Goal: Task Accomplishment & Management: Use online tool/utility

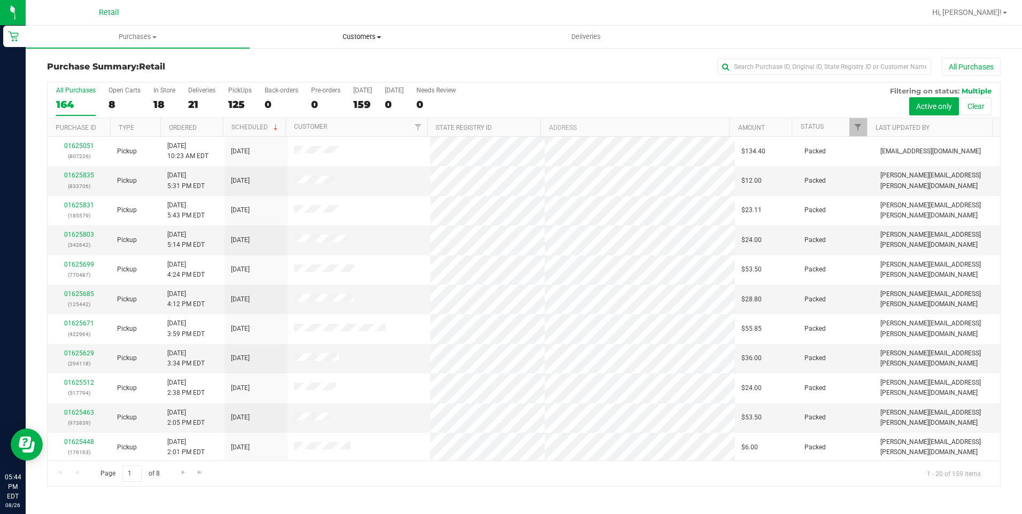
click at [375, 34] on span "Customers" at bounding box center [361, 37] width 223 height 10
click at [298, 66] on span "All customers" at bounding box center [288, 64] width 77 height 9
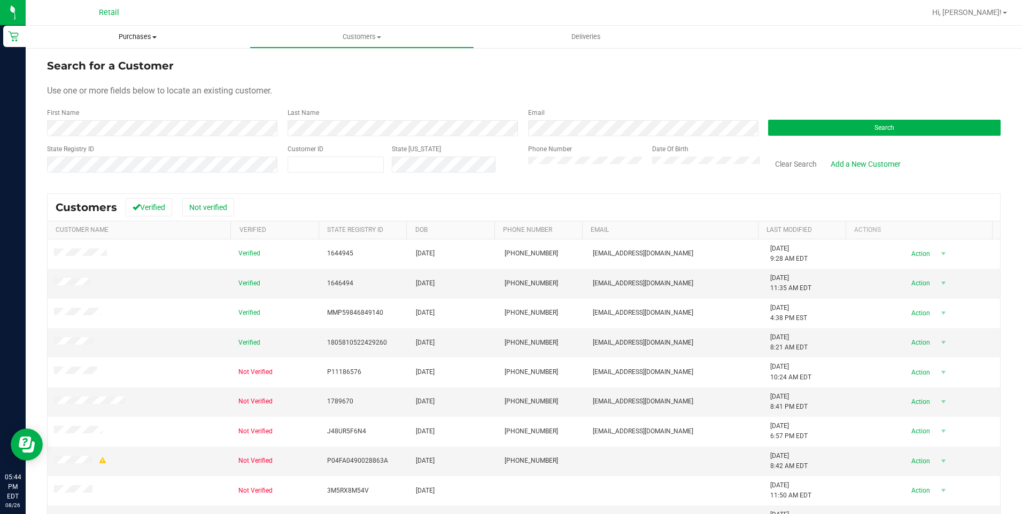
click at [142, 37] on span "Purchases" at bounding box center [138, 37] width 224 height 10
click at [113, 61] on span "Summary of purchases" at bounding box center [81, 64] width 110 height 9
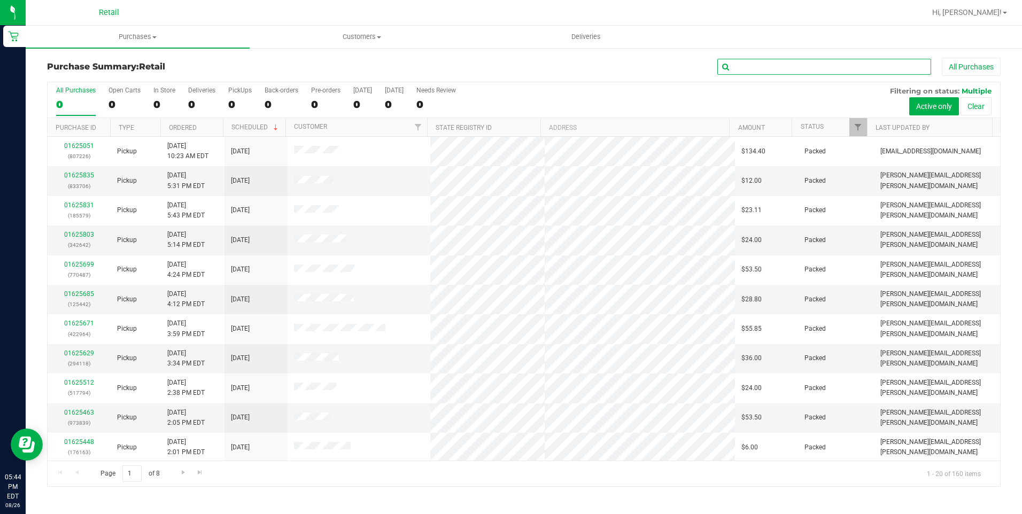
click at [836, 68] on input "text" at bounding box center [824, 67] width 214 height 16
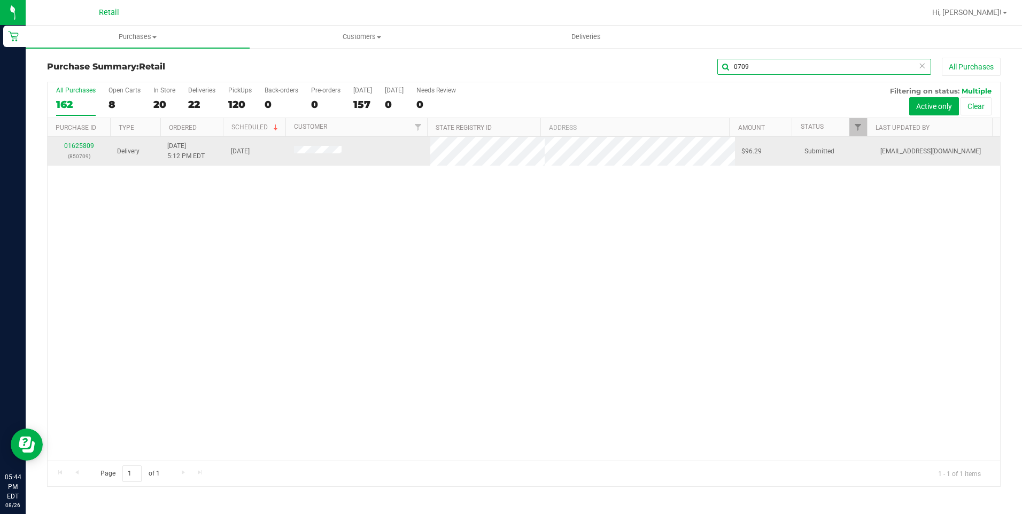
type input "0709"
click at [76, 139] on td "01625809 (850709)" at bounding box center [79, 151] width 63 height 29
click at [75, 147] on link "01625809" at bounding box center [79, 145] width 30 height 7
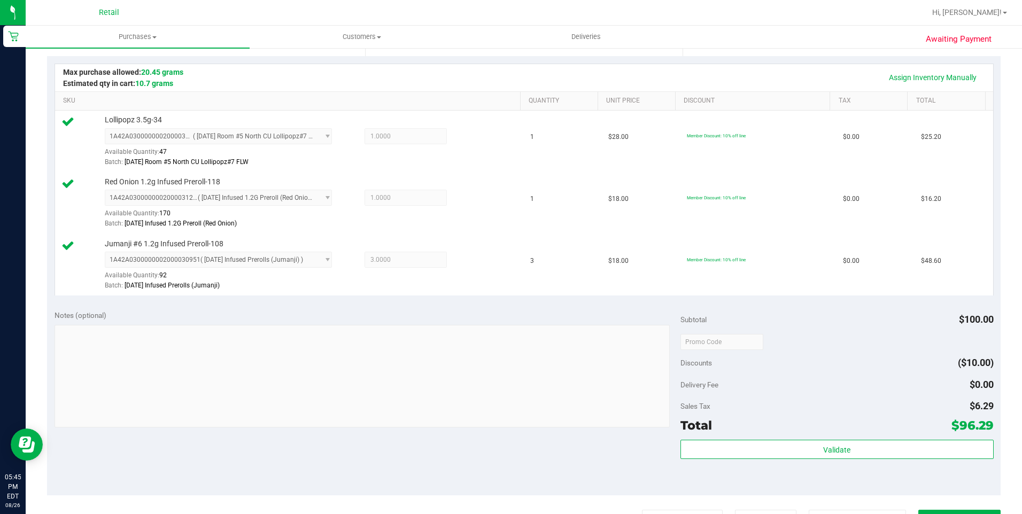
scroll to position [374, 0]
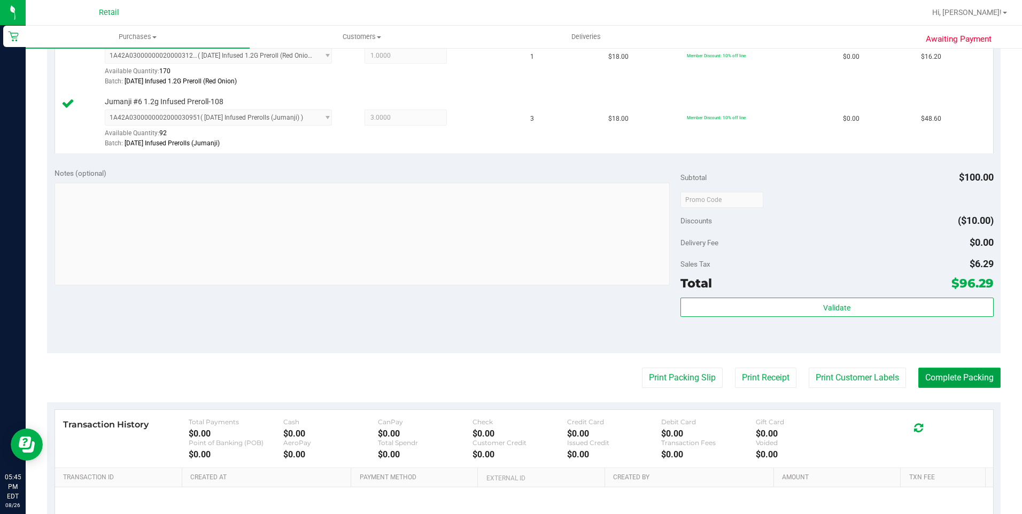
click at [963, 384] on button "Complete Packing" at bounding box center [959, 378] width 82 height 20
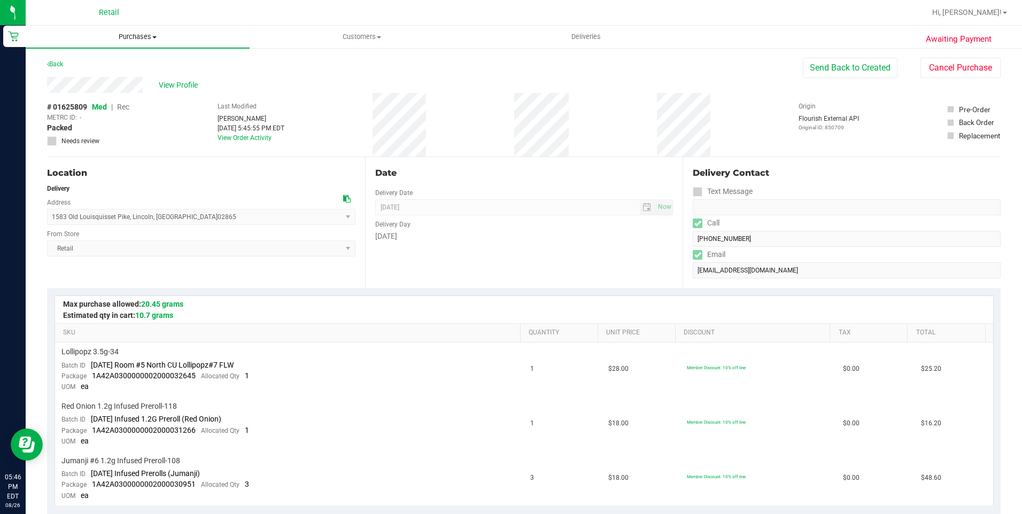
click at [159, 37] on span "Purchases" at bounding box center [138, 37] width 224 height 10
click at [104, 61] on span "Summary of purchases" at bounding box center [81, 64] width 110 height 9
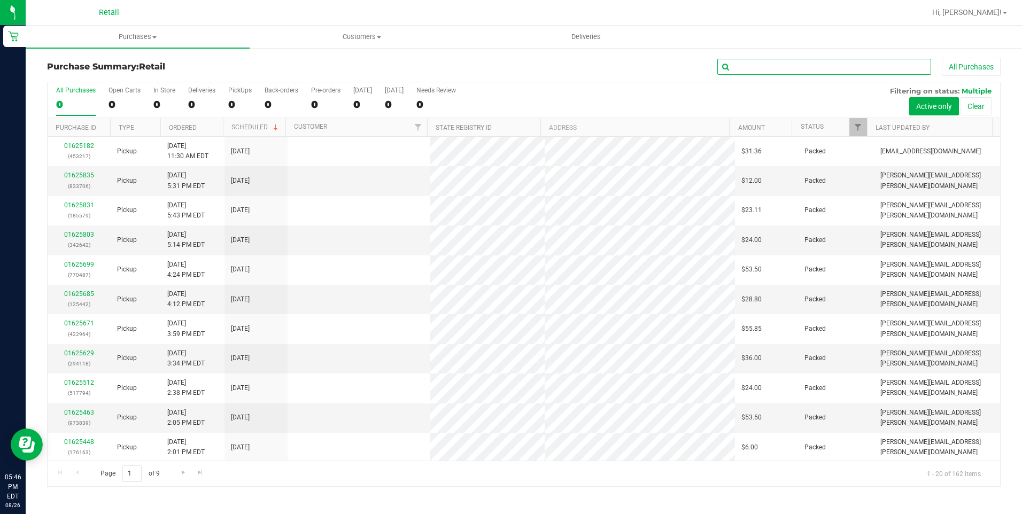
click at [836, 73] on input "text" at bounding box center [824, 67] width 214 height 16
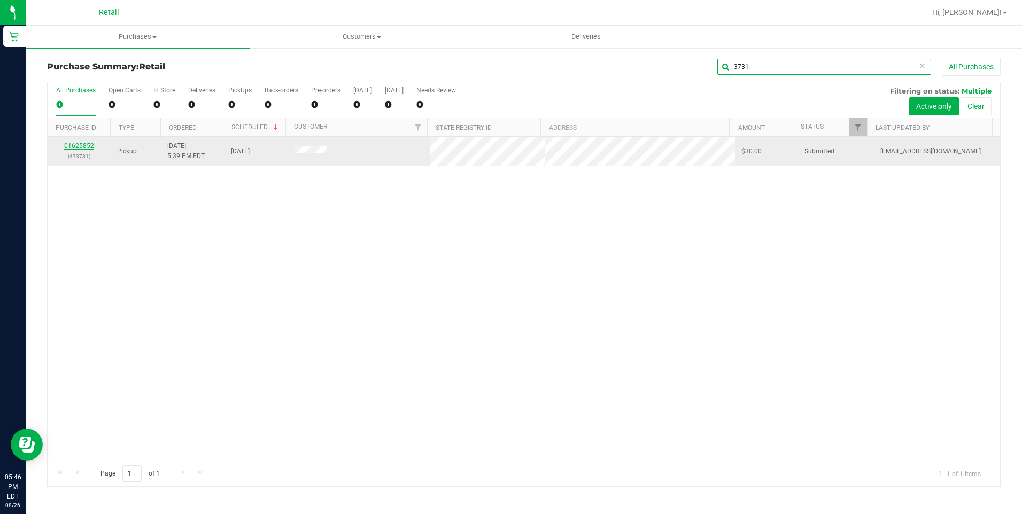
type input "3731"
click at [83, 144] on link "01625852" at bounding box center [79, 145] width 30 height 7
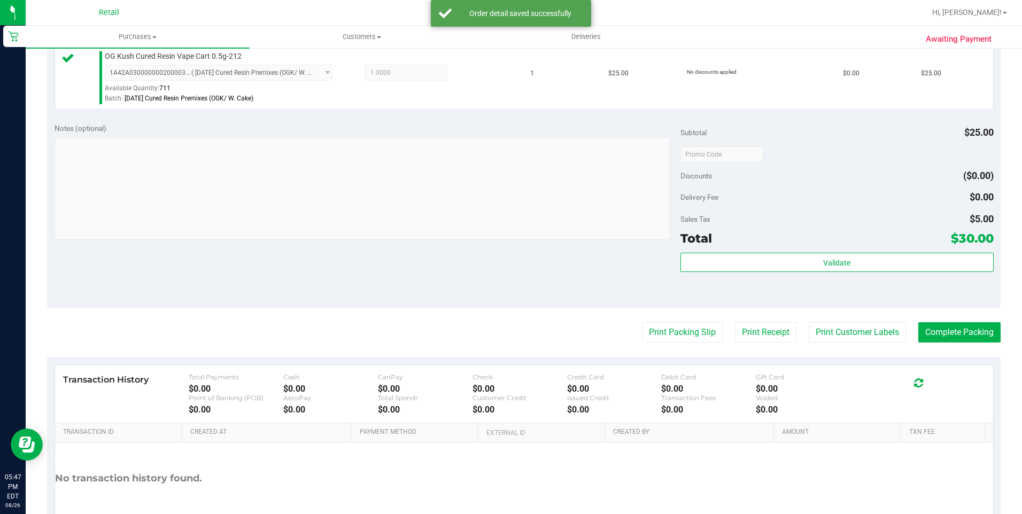
scroll to position [321, 0]
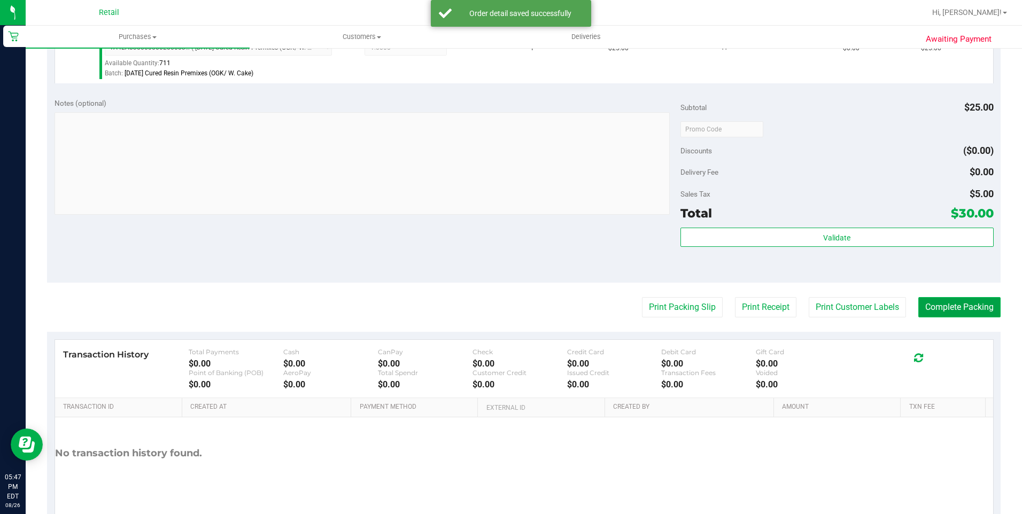
click at [948, 310] on button "Complete Packing" at bounding box center [959, 307] width 82 height 20
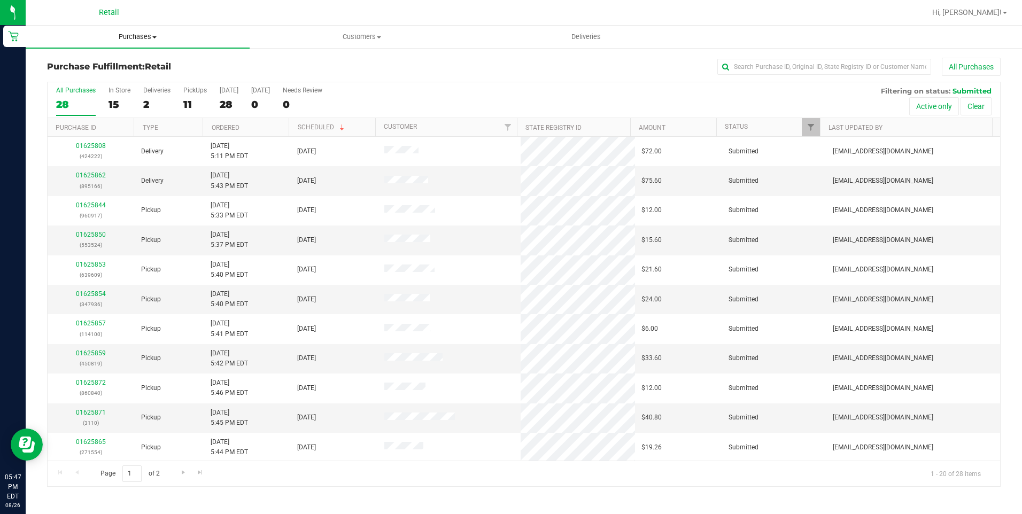
click at [144, 40] on span "Purchases" at bounding box center [138, 37] width 224 height 10
click at [139, 61] on li "Summary of purchases" at bounding box center [138, 64] width 224 height 13
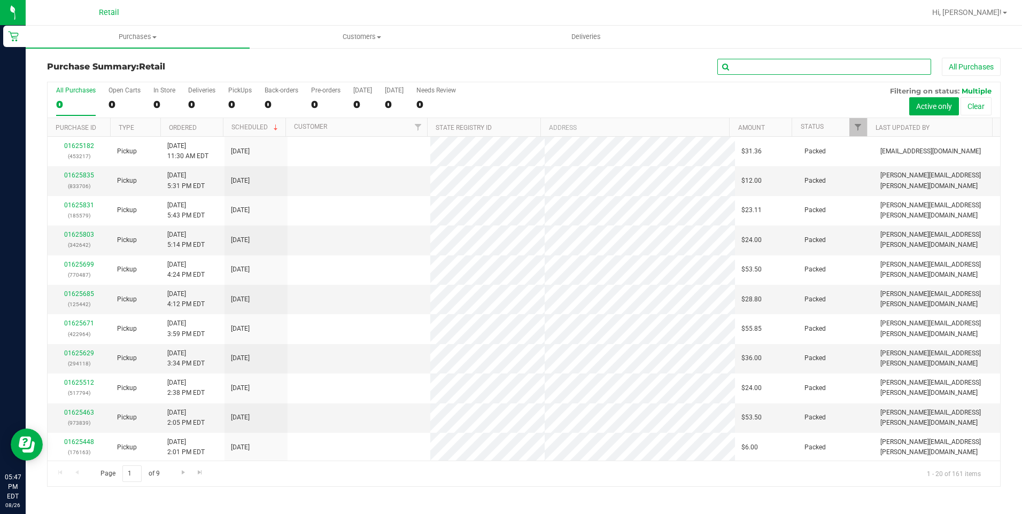
click at [811, 64] on input "text" at bounding box center [824, 67] width 214 height 16
type input "4222"
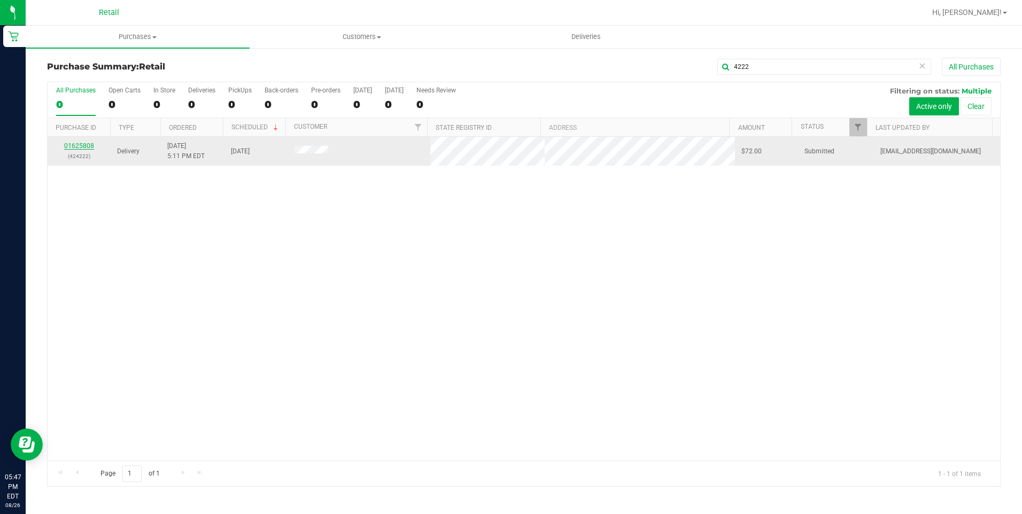
click at [69, 144] on link "01625808" at bounding box center [79, 145] width 30 height 7
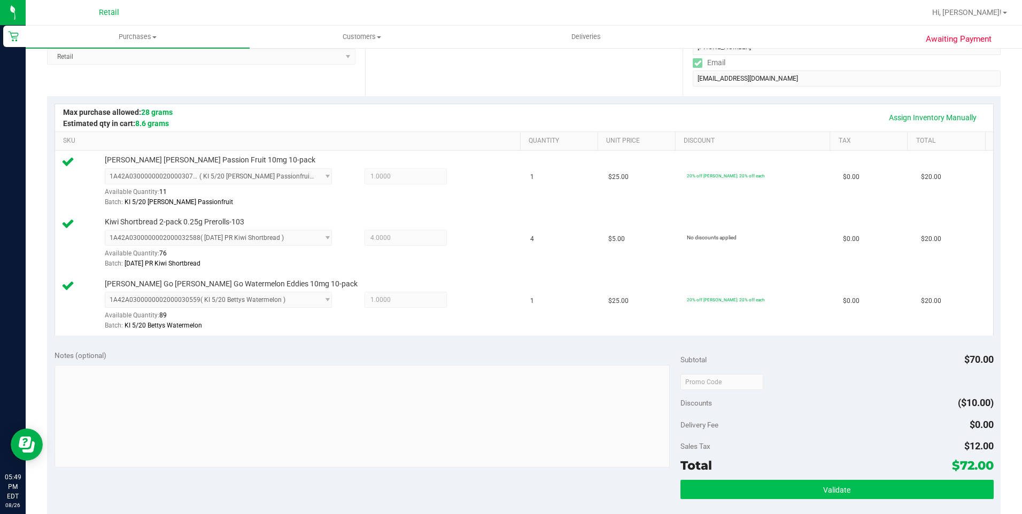
scroll to position [353, 0]
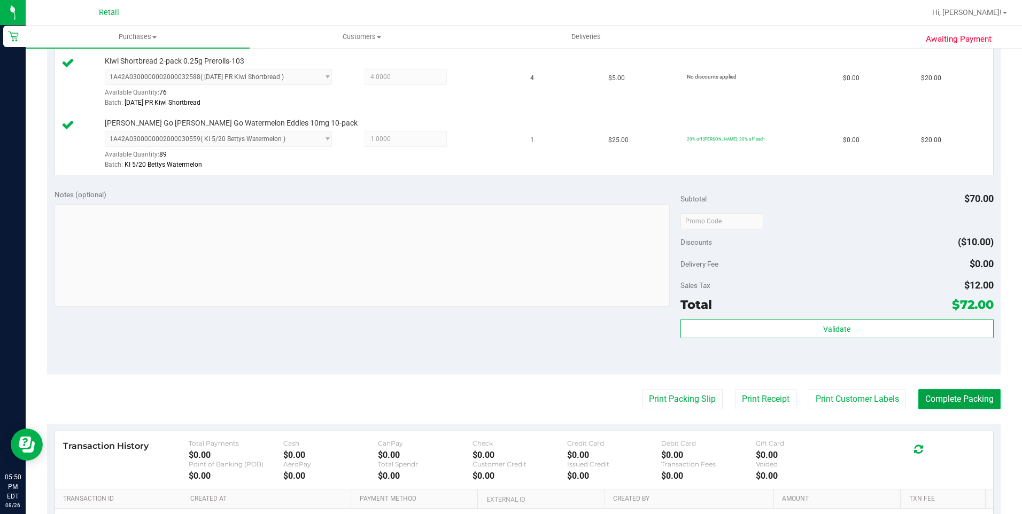
click at [951, 407] on button "Complete Packing" at bounding box center [959, 399] width 82 height 20
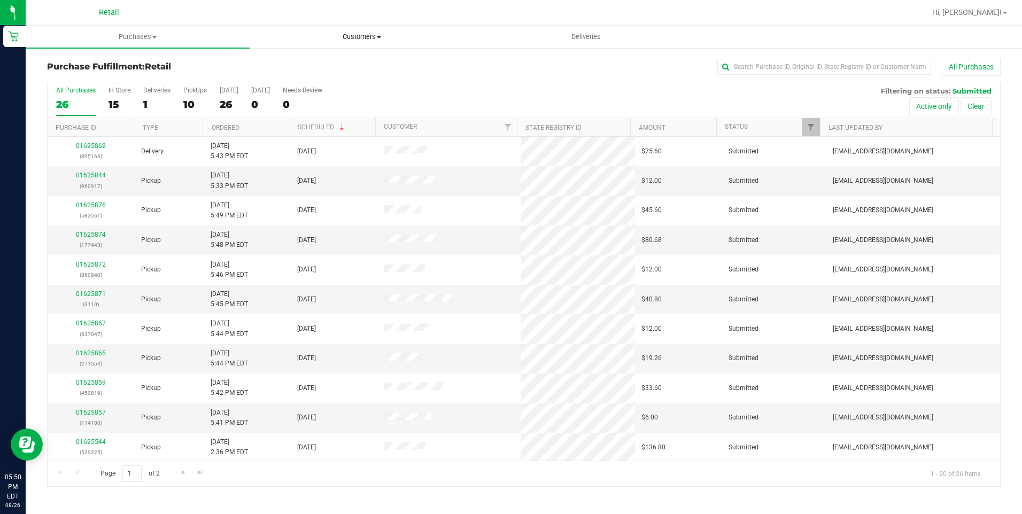
click at [369, 34] on span "Customers" at bounding box center [361, 37] width 223 height 10
click at [162, 35] on span "Purchases" at bounding box center [137, 37] width 223 height 10
click at [140, 64] on li "Summary of purchases" at bounding box center [138, 64] width 224 height 13
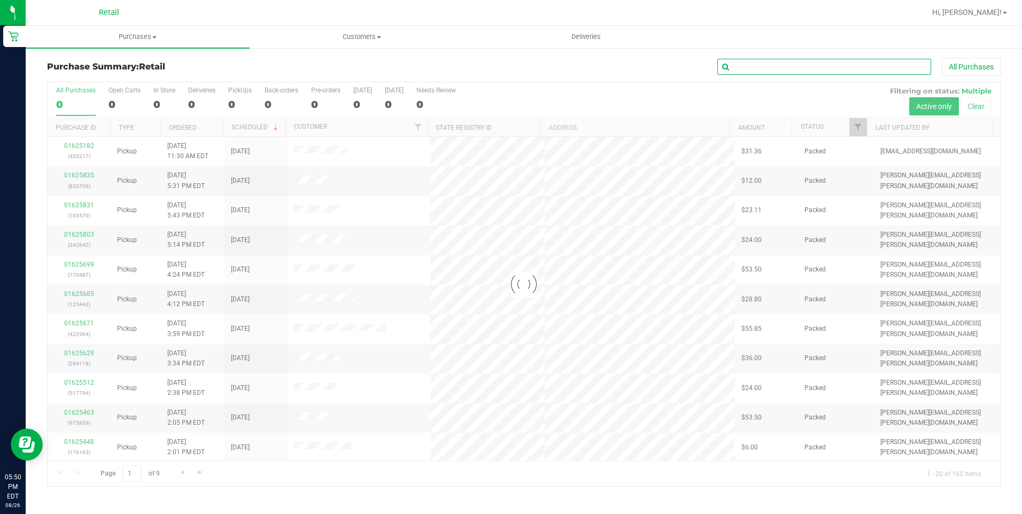
click at [840, 63] on input "text" at bounding box center [824, 67] width 214 height 16
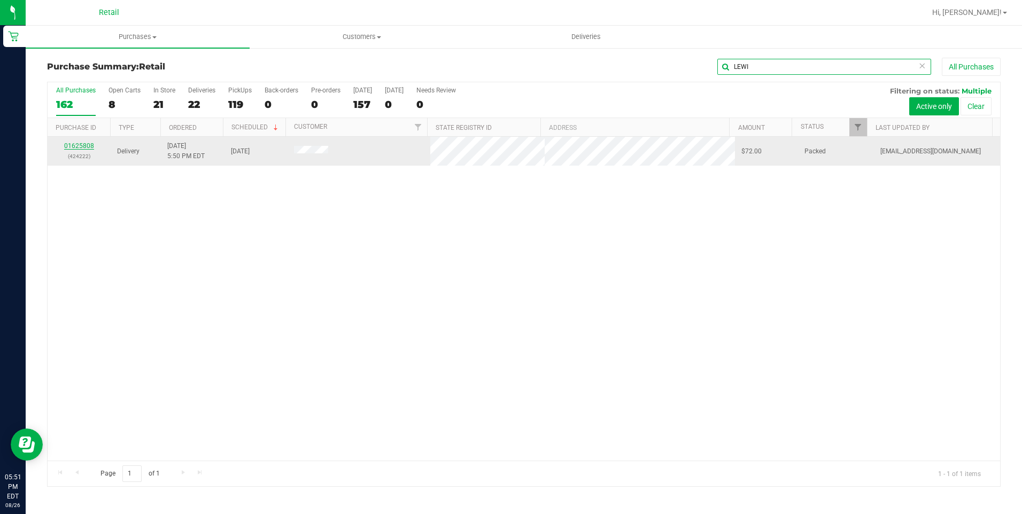
type input "LEWI"
click at [90, 144] on link "01625808" at bounding box center [79, 145] width 30 height 7
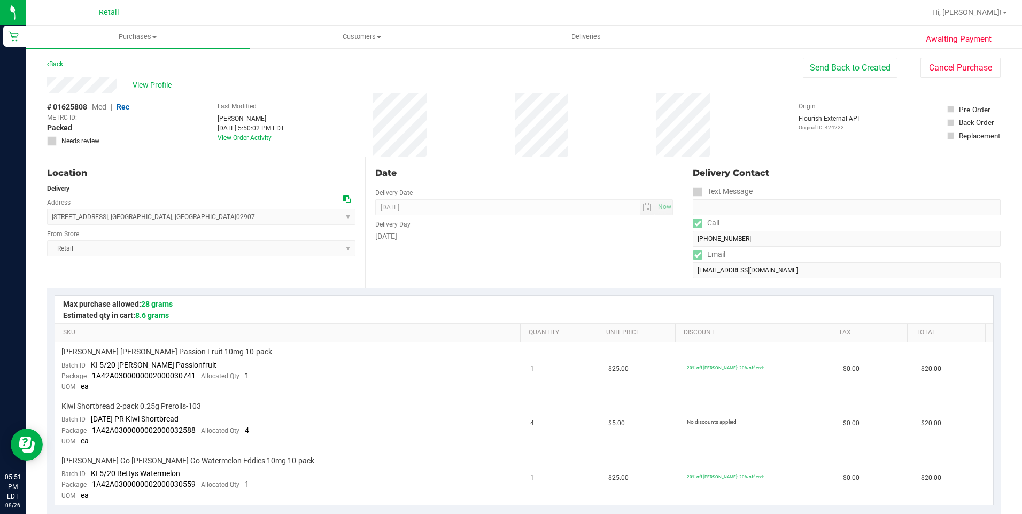
click at [49, 83] on div "View Profile" at bounding box center [425, 85] width 756 height 16
drag, startPoint x: 157, startPoint y: 220, endPoint x: 54, endPoint y: 220, distance: 103.1
click at [54, 220] on span "[STREET_ADDRESS] , [GEOGRAPHIC_DATA] , [GEOGRAPHIC_DATA] 02907 Select address […" at bounding box center [201, 217] width 308 height 16
drag, startPoint x: 54, startPoint y: 220, endPoint x: 168, endPoint y: 219, distance: 113.8
click at [168, 219] on span "[STREET_ADDRESS] , [GEOGRAPHIC_DATA] , [GEOGRAPHIC_DATA] 02907 Select address […" at bounding box center [201, 217] width 308 height 16
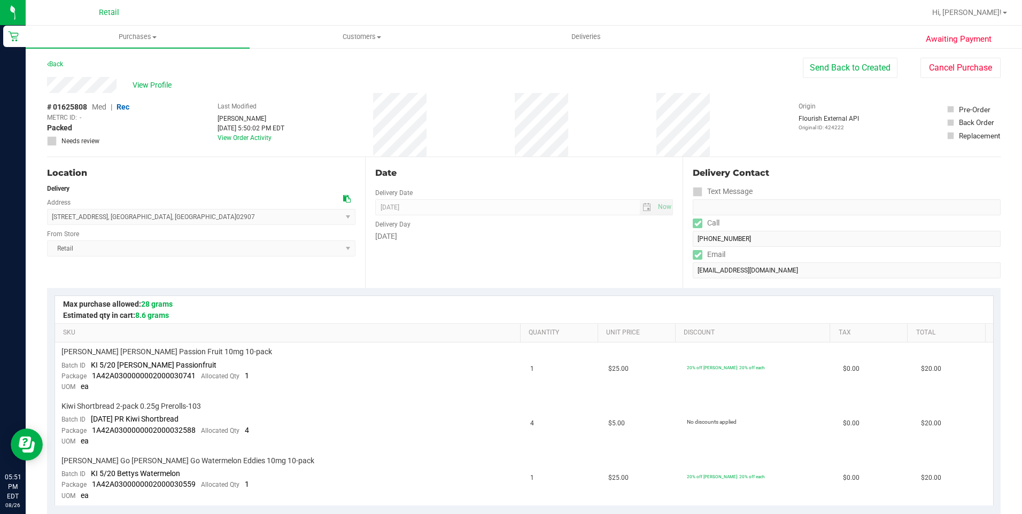
drag, startPoint x: 177, startPoint y: 217, endPoint x: 51, endPoint y: 222, distance: 126.7
click at [51, 222] on span "[STREET_ADDRESS] , [GEOGRAPHIC_DATA] , [GEOGRAPHIC_DATA] 02907 Select address […" at bounding box center [201, 217] width 308 height 16
copy span "[STREET_ADDRESS]"
click at [512, 241] on div "[DATE]" at bounding box center [524, 236] width 298 height 11
click at [594, 37] on span "Deliveries" at bounding box center [586, 37] width 58 height 10
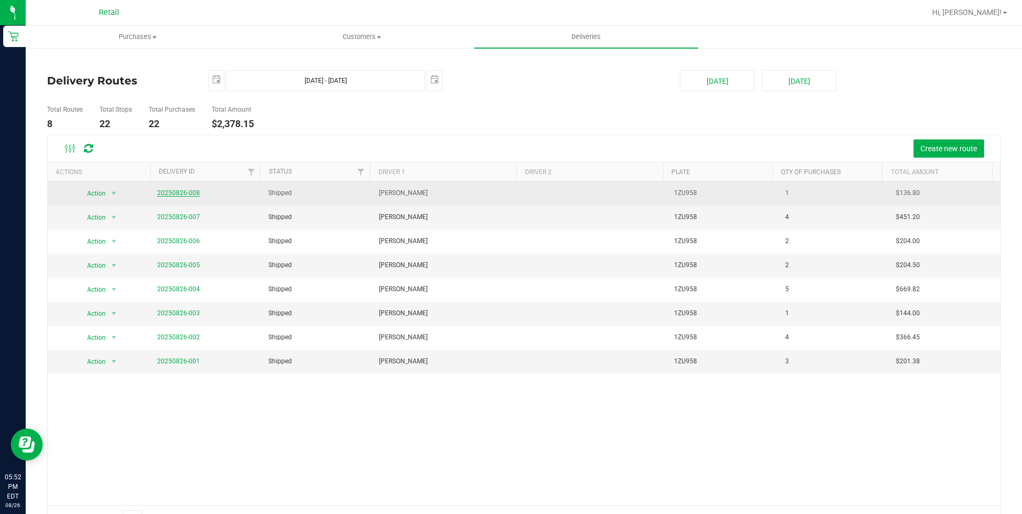
click at [170, 192] on link "20250826-008" at bounding box center [178, 192] width 43 height 7
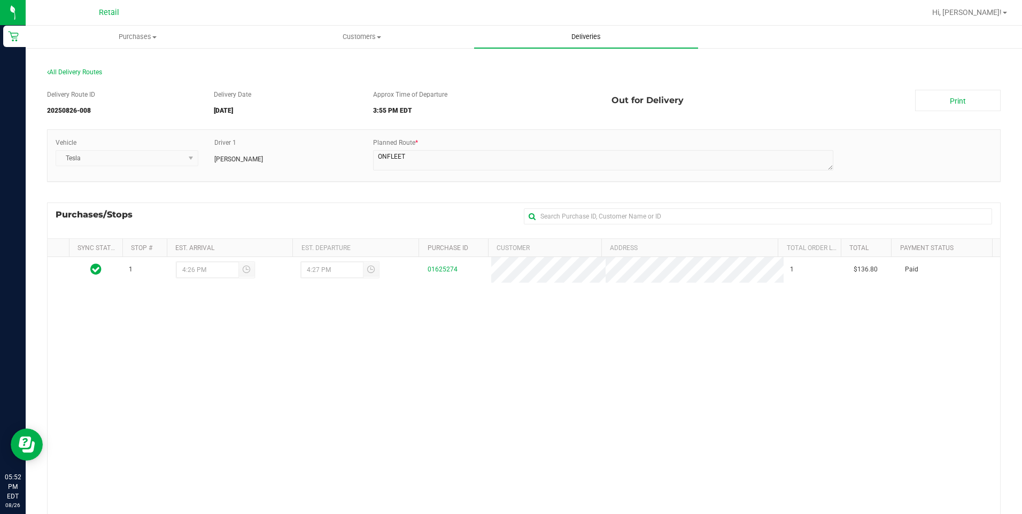
click at [577, 35] on span "Deliveries" at bounding box center [586, 37] width 58 height 10
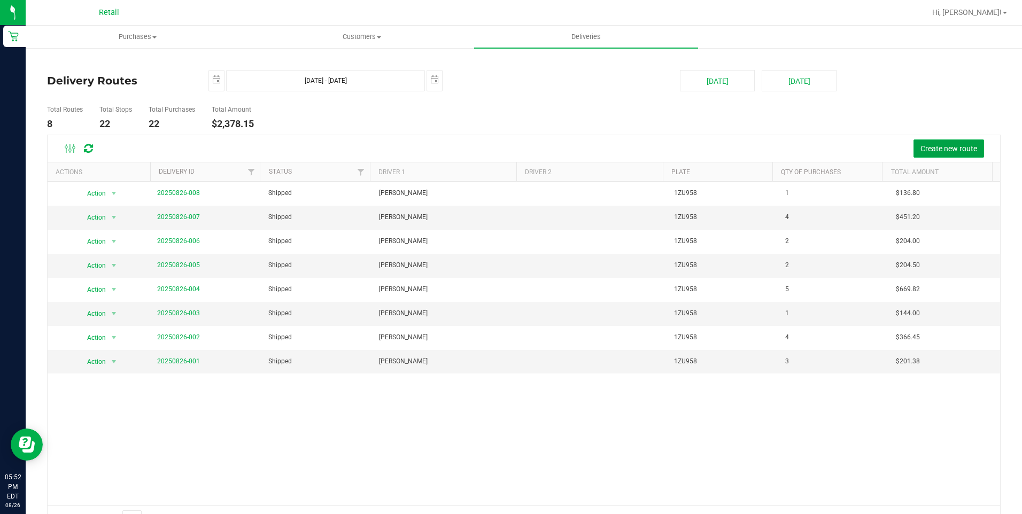
click at [934, 146] on span "Create new route" at bounding box center [948, 148] width 57 height 9
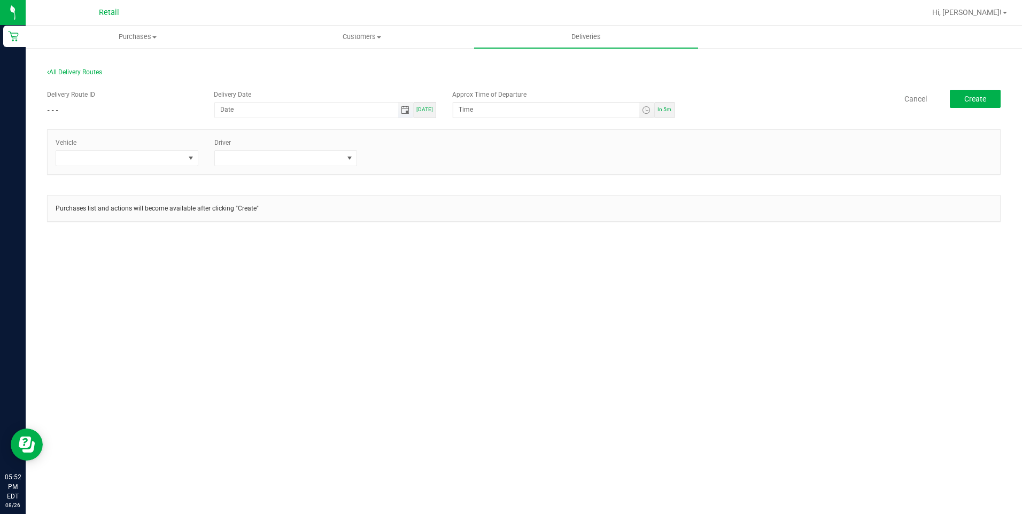
click at [404, 110] on span "Toggle calendar" at bounding box center [405, 110] width 9 height 9
click at [294, 239] on span "26" at bounding box center [293, 232] width 15 height 17
type input "[DATE]"
click at [552, 181] on div "Vehicle Driver" at bounding box center [523, 157] width 953 height 56
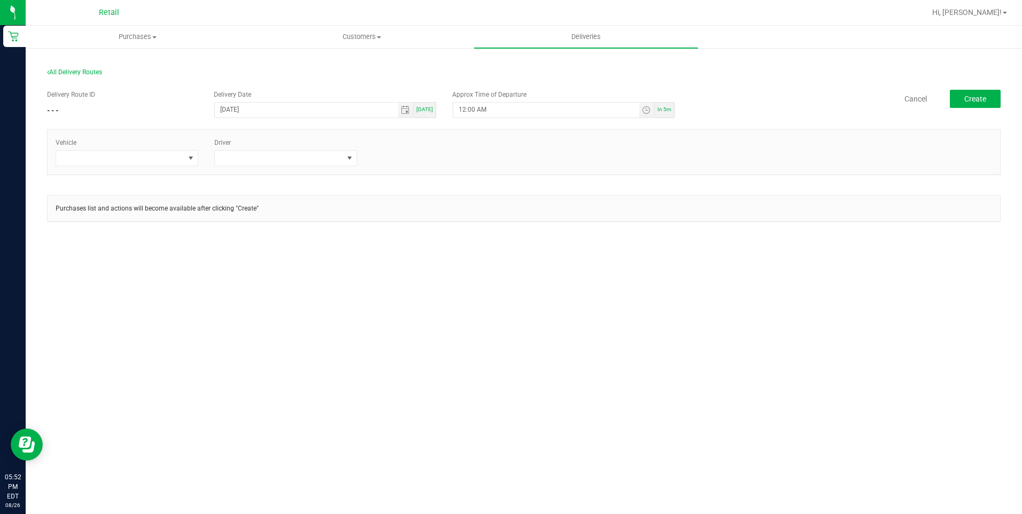
click at [430, 107] on span "[DATE]" at bounding box center [424, 109] width 17 height 6
click at [525, 106] on input "12:00 AM" at bounding box center [545, 109] width 185 height 13
click at [461, 110] on input "12:00 AM" at bounding box center [545, 109] width 185 height 13
type input "6:30 PM"
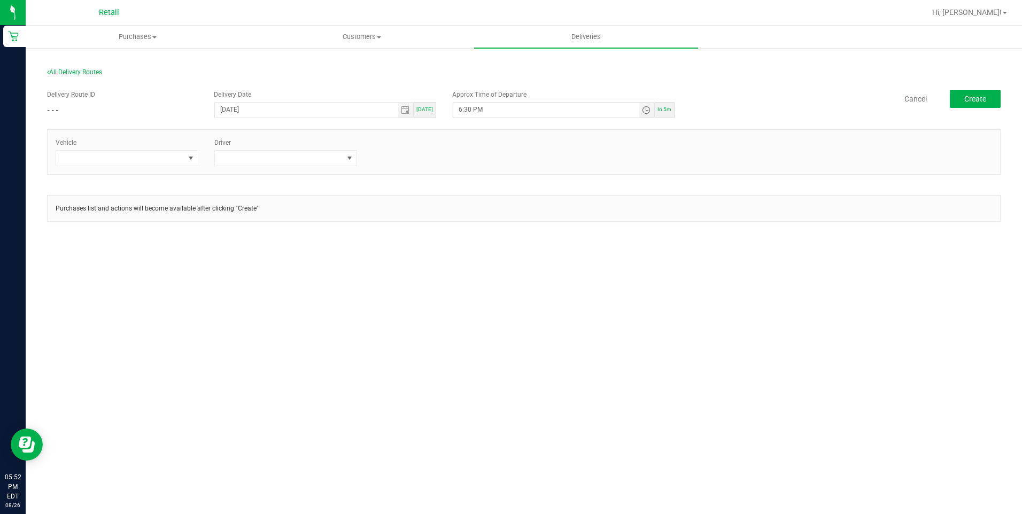
click at [547, 164] on div "Vehicle Driver" at bounding box center [524, 152] width 952 height 28
click at [130, 151] on span at bounding box center [120, 158] width 128 height 15
click at [128, 227] on li "Tesla" at bounding box center [127, 222] width 142 height 18
click at [301, 162] on span at bounding box center [279, 158] width 128 height 15
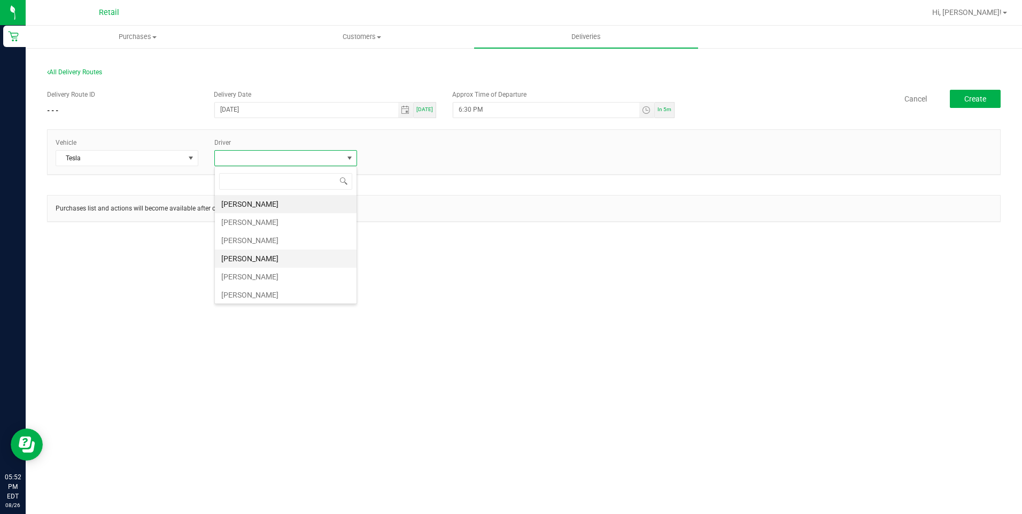
click at [267, 261] on li "[PERSON_NAME]" at bounding box center [286, 259] width 142 height 18
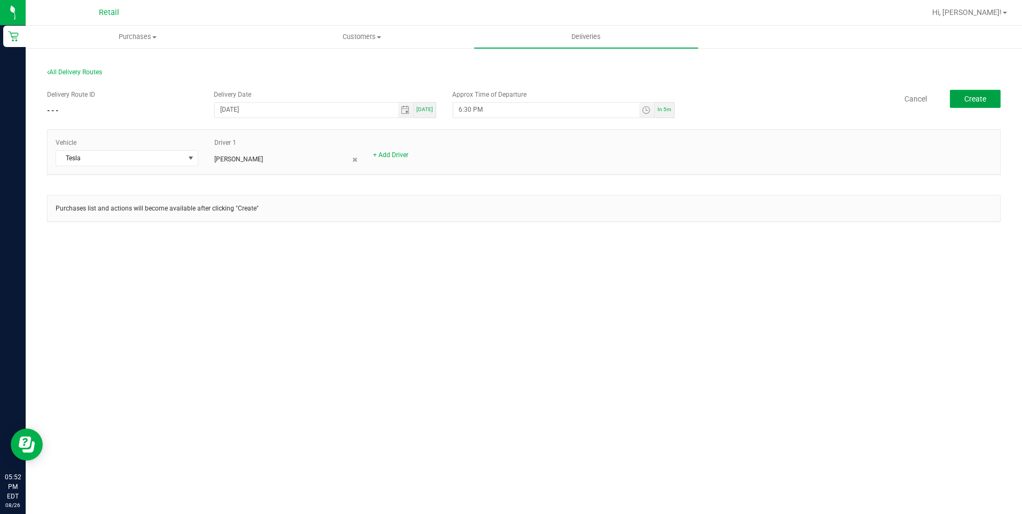
click at [990, 90] on button "Create" at bounding box center [975, 99] width 51 height 18
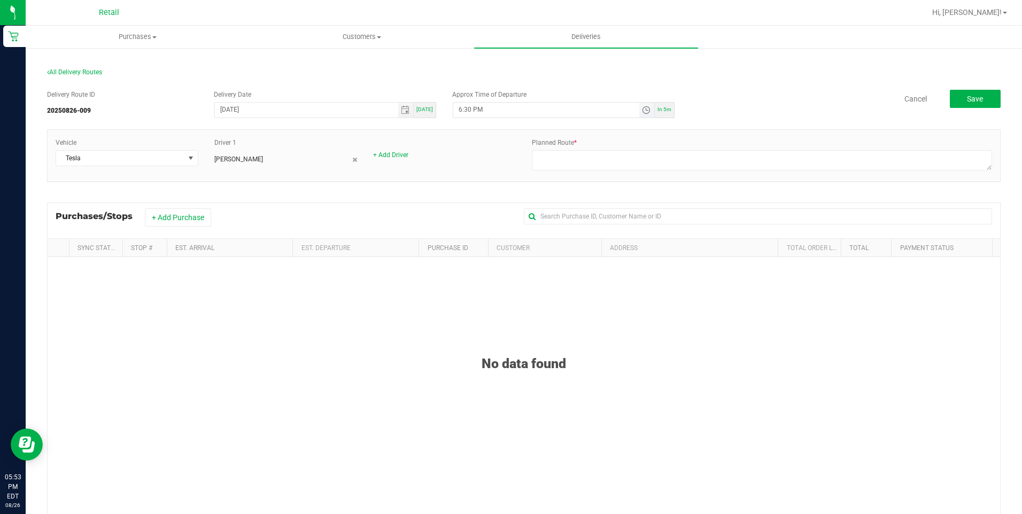
click at [466, 111] on input "6:30 PM" at bounding box center [545, 109] width 185 height 13
type input "6:45 PM"
click at [448, 150] on div "+ Add Driver" at bounding box center [444, 155] width 143 height 10
click at [161, 222] on button "+ Add Purchase" at bounding box center [178, 217] width 66 height 18
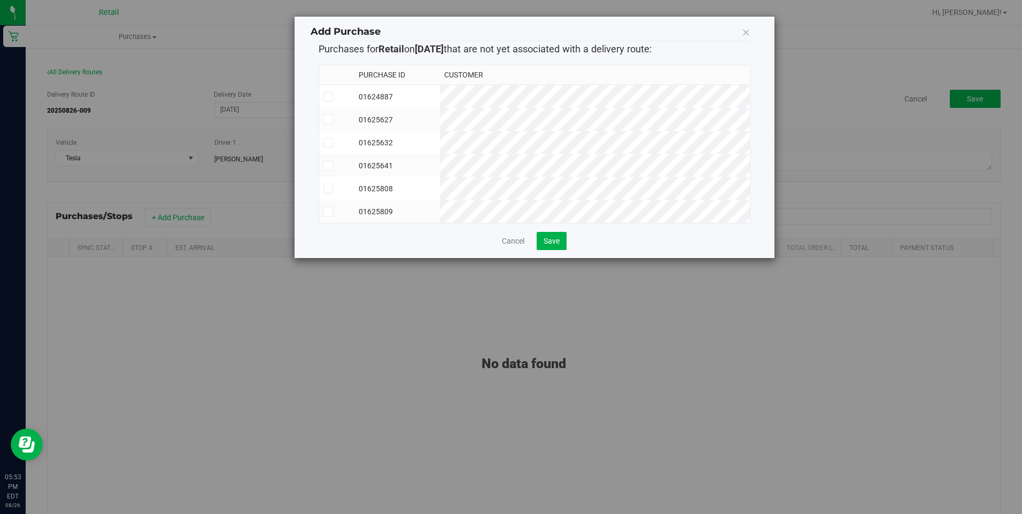
click at [328, 97] on icon at bounding box center [327, 97] width 7 height 0
click at [0, 0] on input "checkbox" at bounding box center [0, 0] width 0 height 0
click at [325, 120] on icon at bounding box center [327, 120] width 7 height 0
click at [0, 0] on input "checkbox" at bounding box center [0, 0] width 0 height 0
click at [328, 143] on icon at bounding box center [327, 143] width 7 height 0
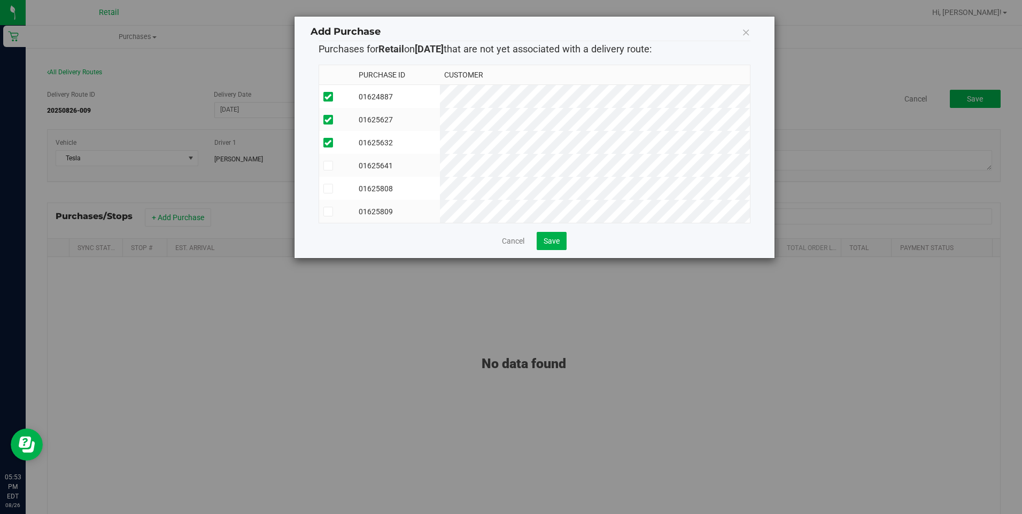
click at [0, 0] on input "checkbox" at bounding box center [0, 0] width 0 height 0
click at [327, 156] on td at bounding box center [337, 165] width 36 height 23
click at [330, 189] on icon at bounding box center [327, 189] width 7 height 0
click at [0, 0] on input "checkbox" at bounding box center [0, 0] width 0 height 0
click at [325, 212] on icon at bounding box center [327, 212] width 7 height 0
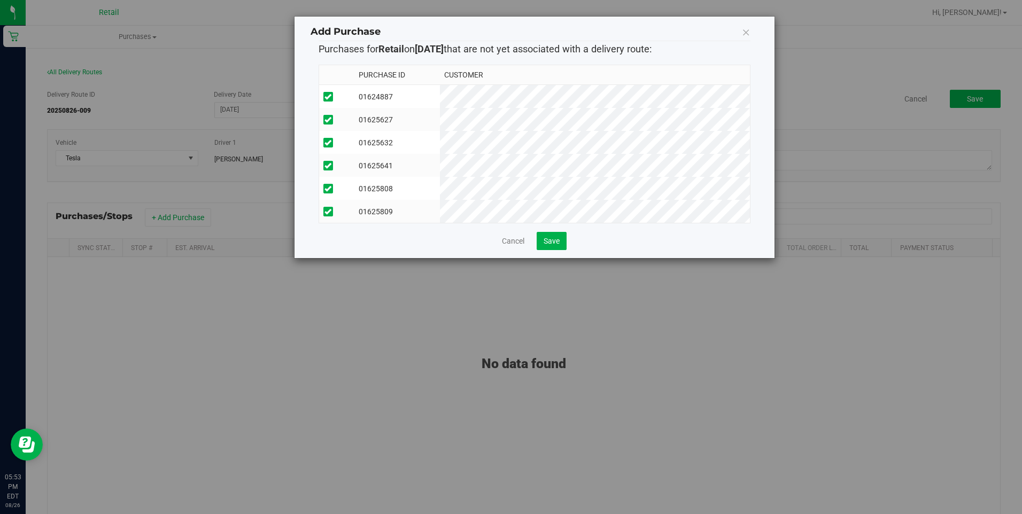
click at [0, 0] on input "checkbox" at bounding box center [0, 0] width 0 height 0
click at [560, 246] on button "Save" at bounding box center [551, 241] width 30 height 18
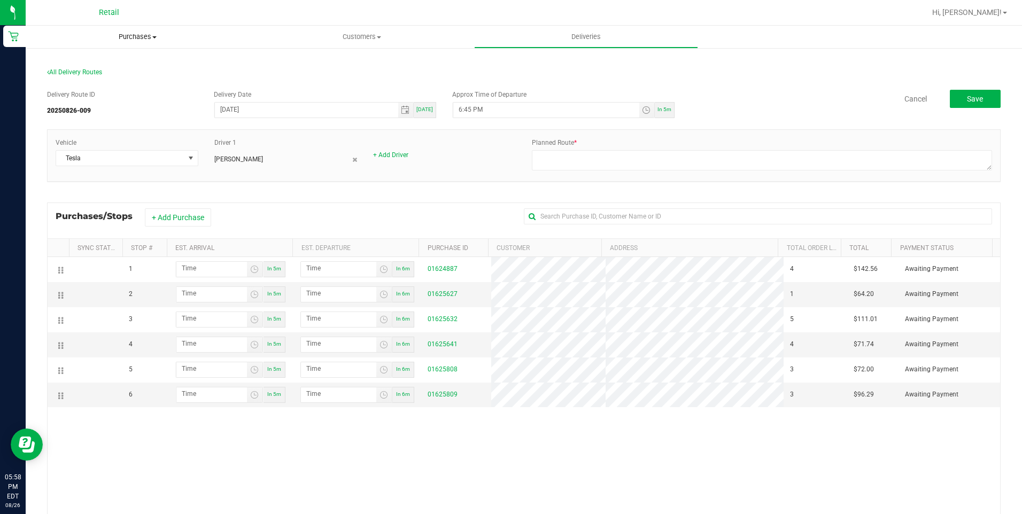
click at [145, 38] on span "Purchases" at bounding box center [138, 37] width 224 height 10
click at [113, 60] on span "Summary of purchases" at bounding box center [81, 64] width 110 height 9
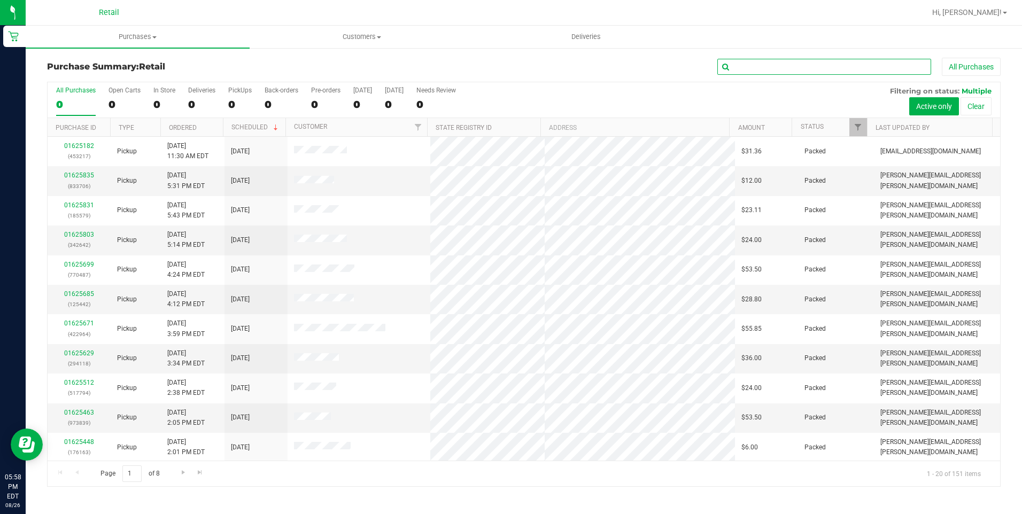
click at [771, 65] on input "text" at bounding box center [824, 67] width 214 height 16
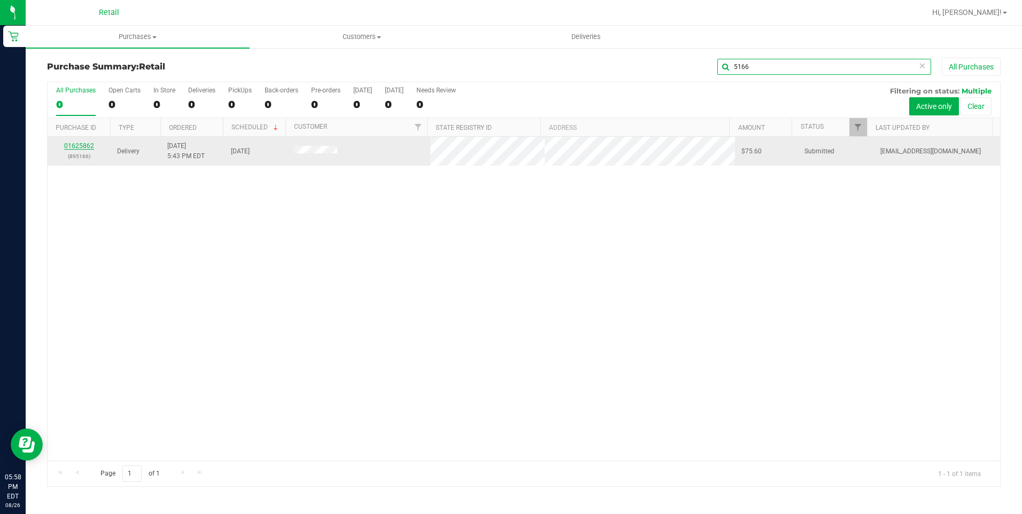
type input "5166"
click at [90, 145] on link "01625862" at bounding box center [79, 145] width 30 height 7
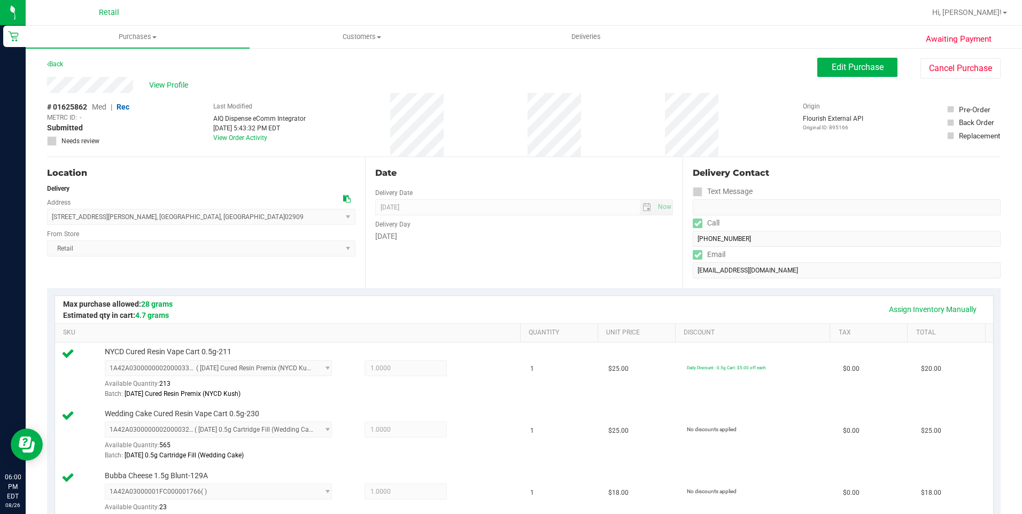
click at [682, 238] on div "Delivery Contact Text Message Call [PHONE_NUMBER] Email [EMAIL_ADDRESS][DOMAIN_…" at bounding box center [841, 222] width 318 height 131
drag, startPoint x: 137, startPoint y: 82, endPoint x: 40, endPoint y: 91, distance: 98.2
click at [40, 91] on div "Awaiting Payment Back Edit Purchase Cancel Purchase View Profile # 01625862 Med…" at bounding box center [524, 521] width 996 height 948
drag, startPoint x: 180, startPoint y: 220, endPoint x: 48, endPoint y: 217, distance: 131.5
click at [48, 217] on span "[STREET_ADDRESS][PERSON_NAME] , [GEOGRAPHIC_DATA] , [GEOGRAPHIC_DATA] 02909 Sel…" at bounding box center [201, 217] width 308 height 16
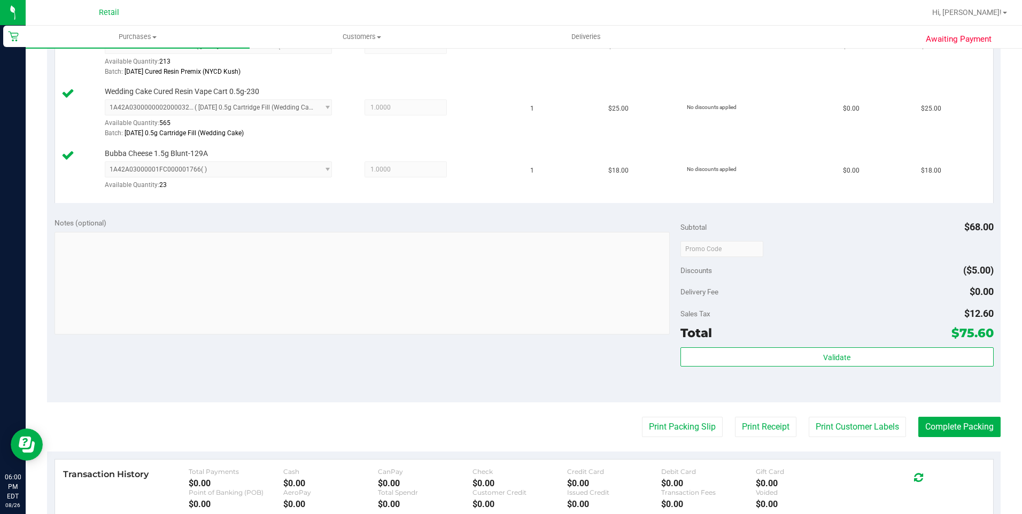
scroll to position [427, 0]
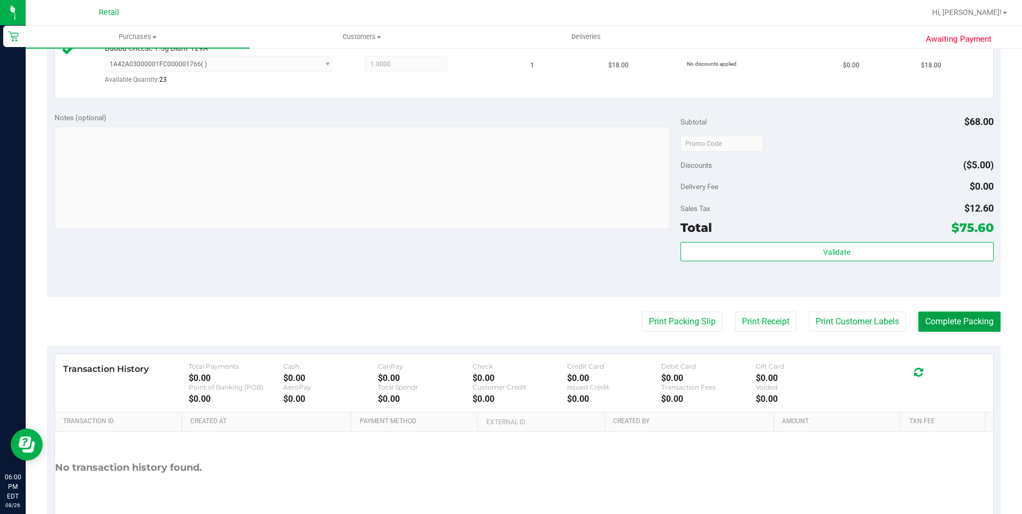
click at [944, 329] on button "Complete Packing" at bounding box center [959, 322] width 82 height 20
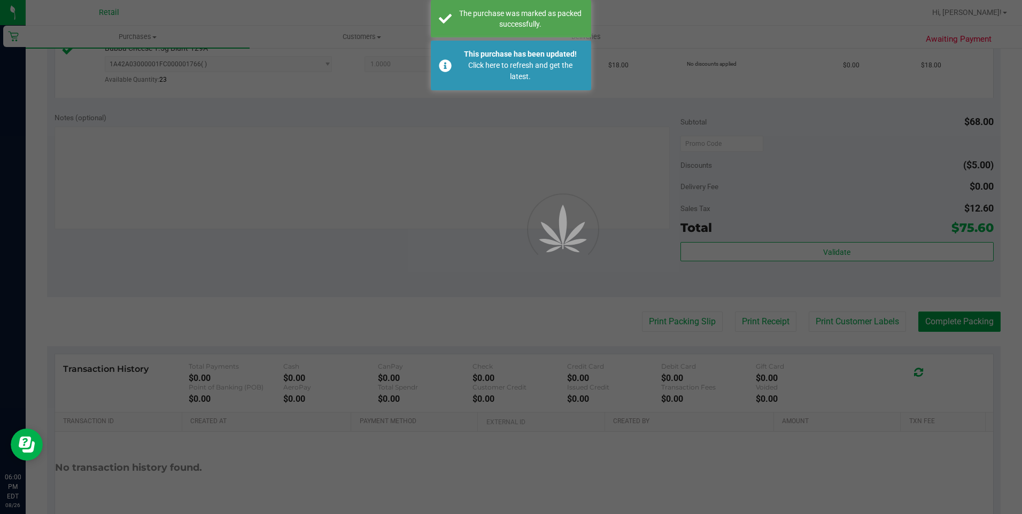
scroll to position [0, 0]
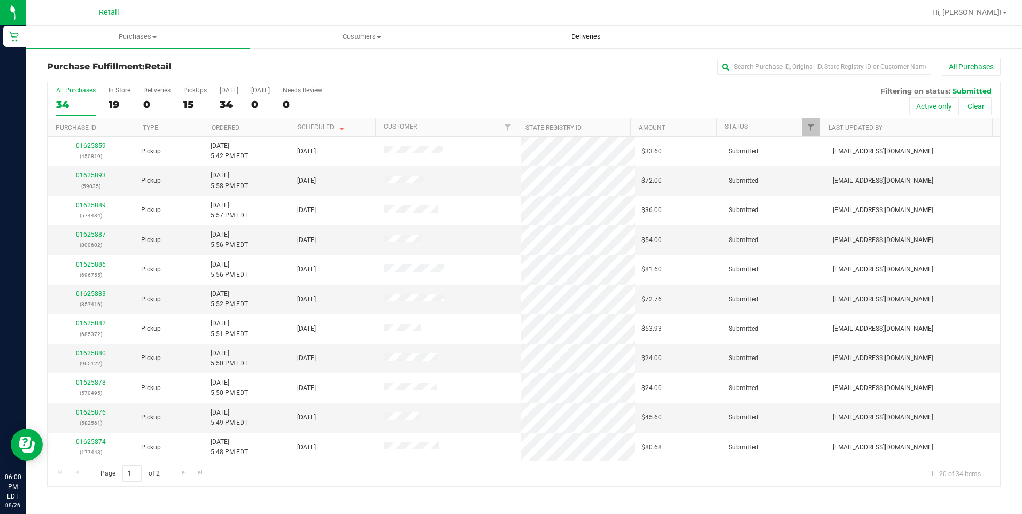
click at [594, 34] on span "Deliveries" at bounding box center [586, 37] width 58 height 10
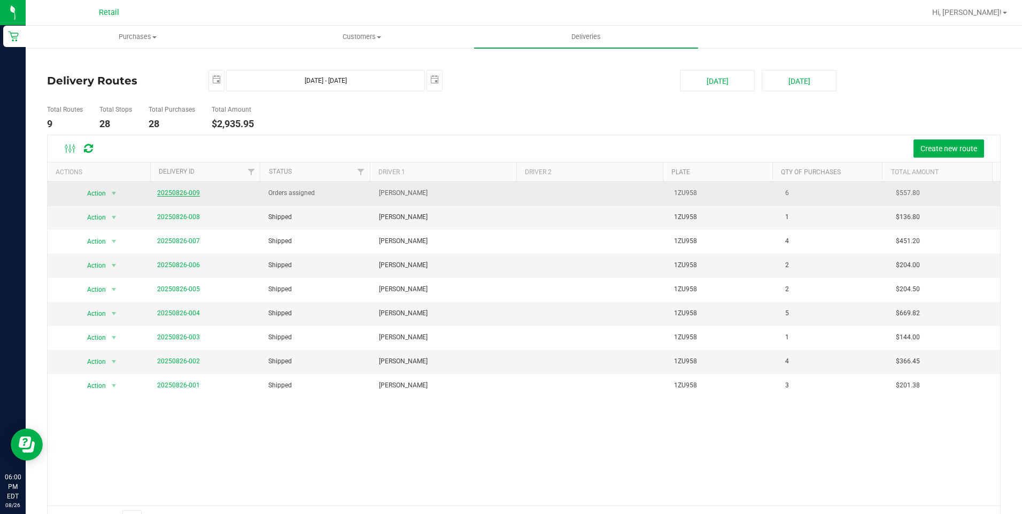
click at [186, 190] on link "20250826-009" at bounding box center [178, 192] width 43 height 7
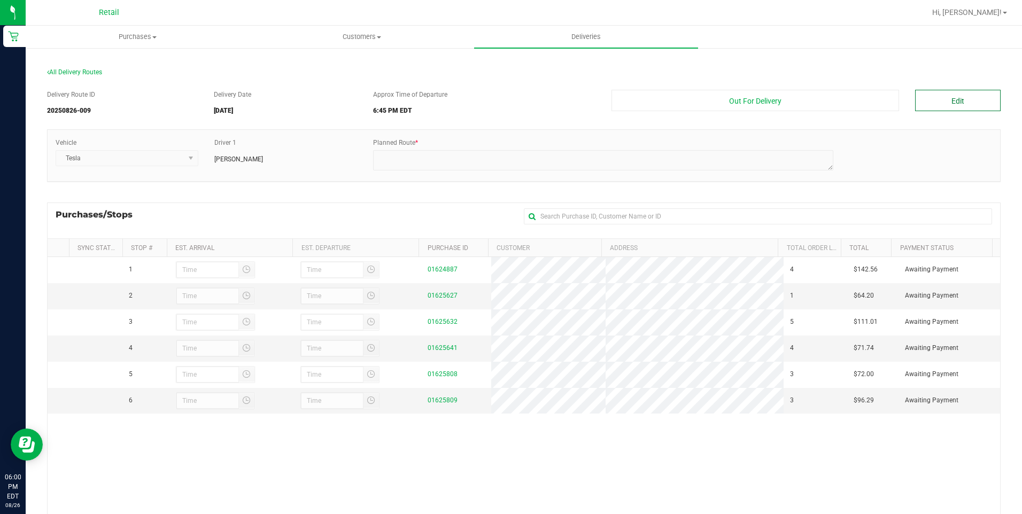
click at [948, 106] on button "Edit" at bounding box center [957, 100] width 85 height 21
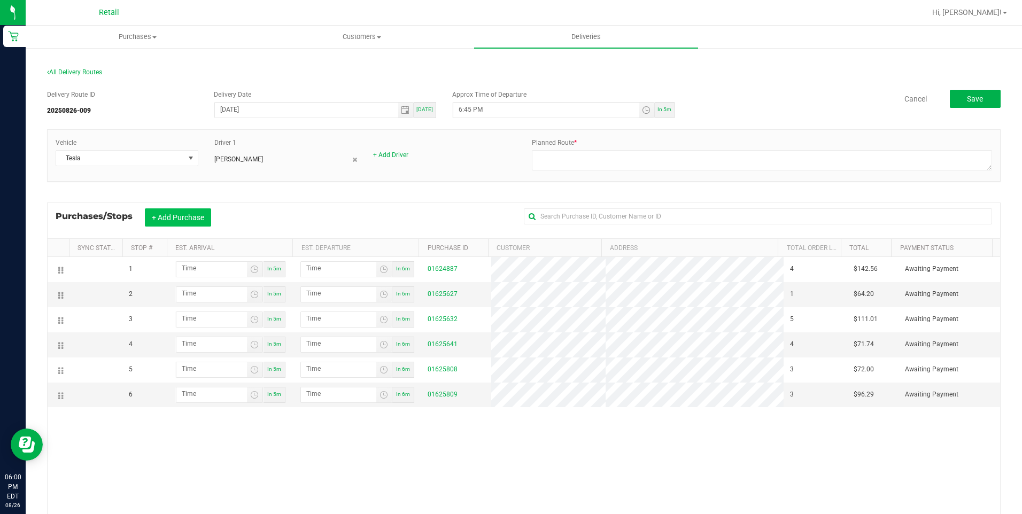
click at [188, 215] on button "+ Add Purchase" at bounding box center [178, 217] width 66 height 18
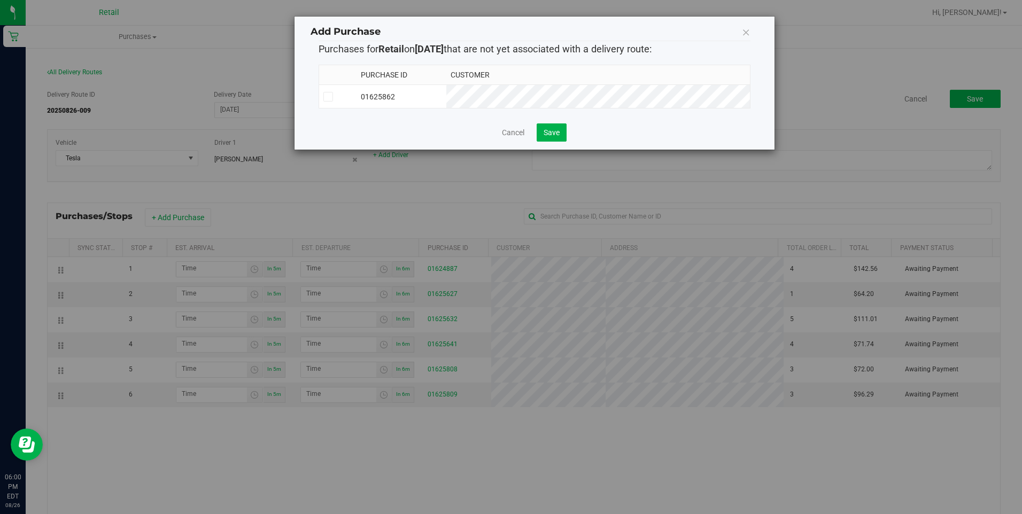
click at [330, 97] on icon at bounding box center [327, 97] width 7 height 0
click at [0, 0] on input "checkbox" at bounding box center [0, 0] width 0 height 0
click at [549, 129] on span "Save" at bounding box center [551, 132] width 16 height 9
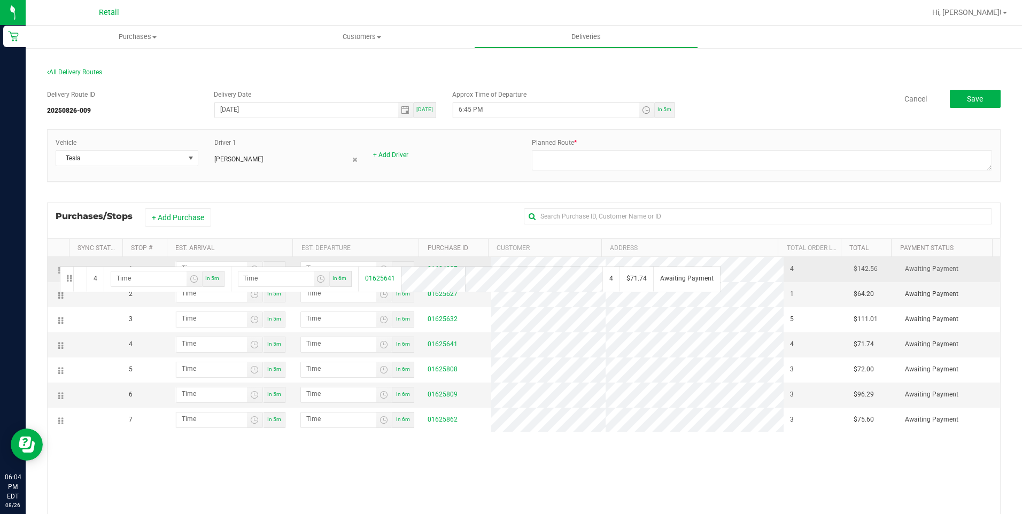
drag, startPoint x: 62, startPoint y: 347, endPoint x: 58, endPoint y: 265, distance: 81.8
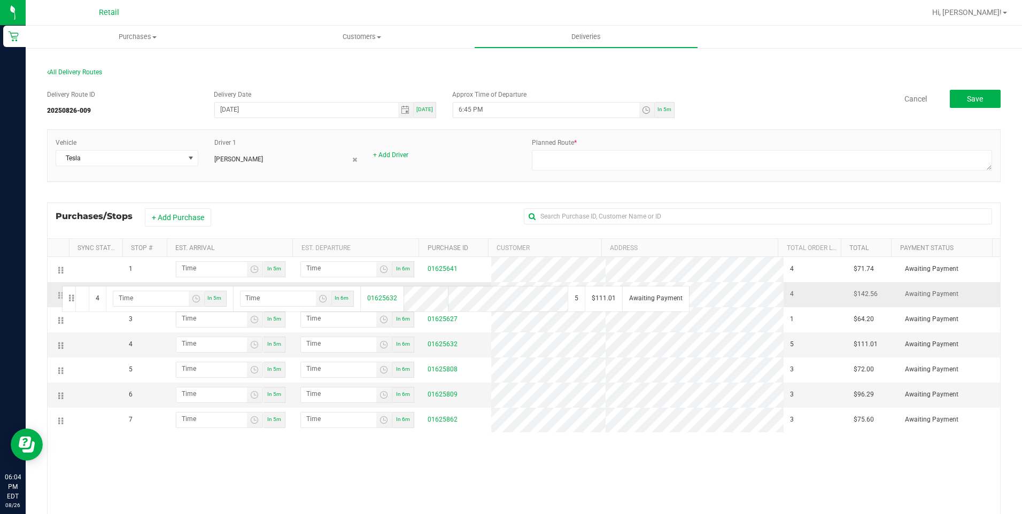
drag, startPoint x: 59, startPoint y: 344, endPoint x: 60, endPoint y: 285, distance: 58.8
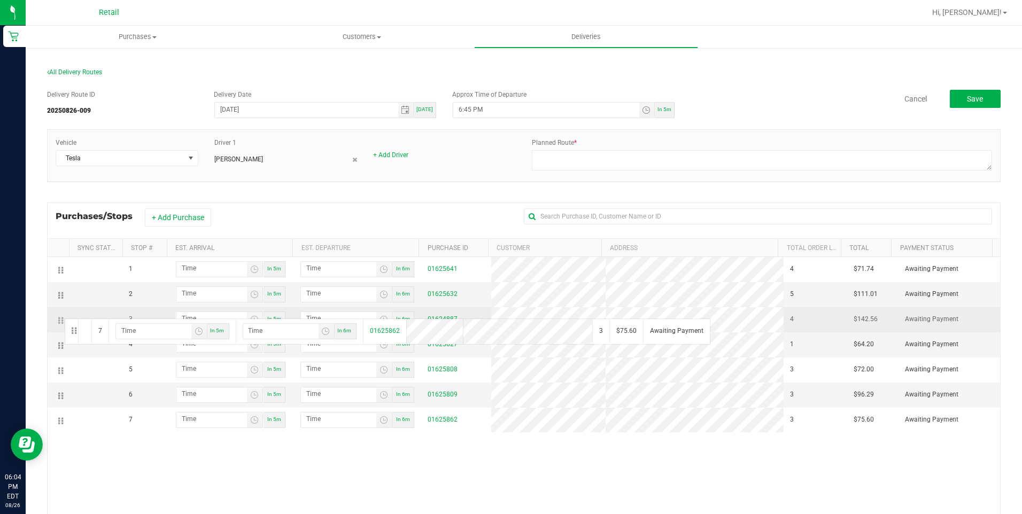
drag, startPoint x: 62, startPoint y: 417, endPoint x: 63, endPoint y: 317, distance: 99.9
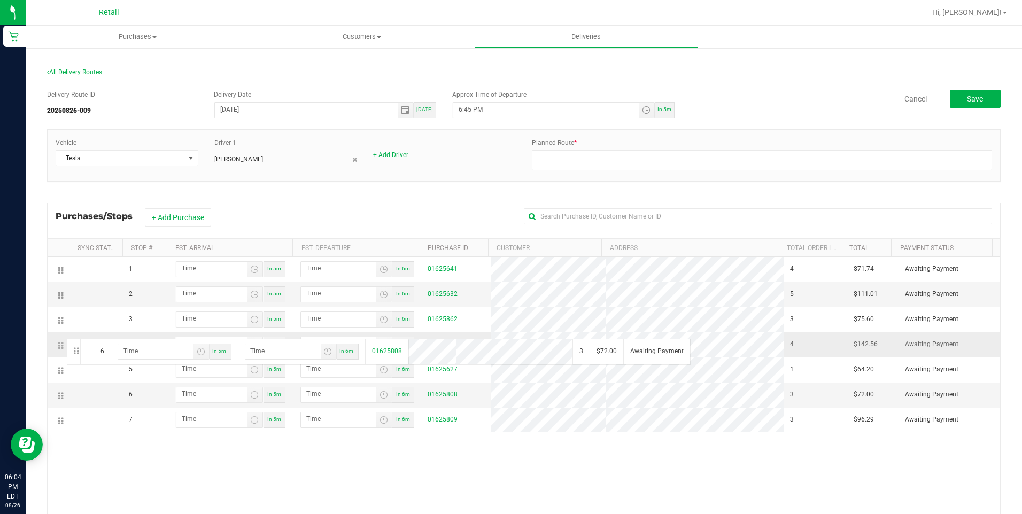
drag, startPoint x: 65, startPoint y: 395, endPoint x: 65, endPoint y: 338, distance: 57.7
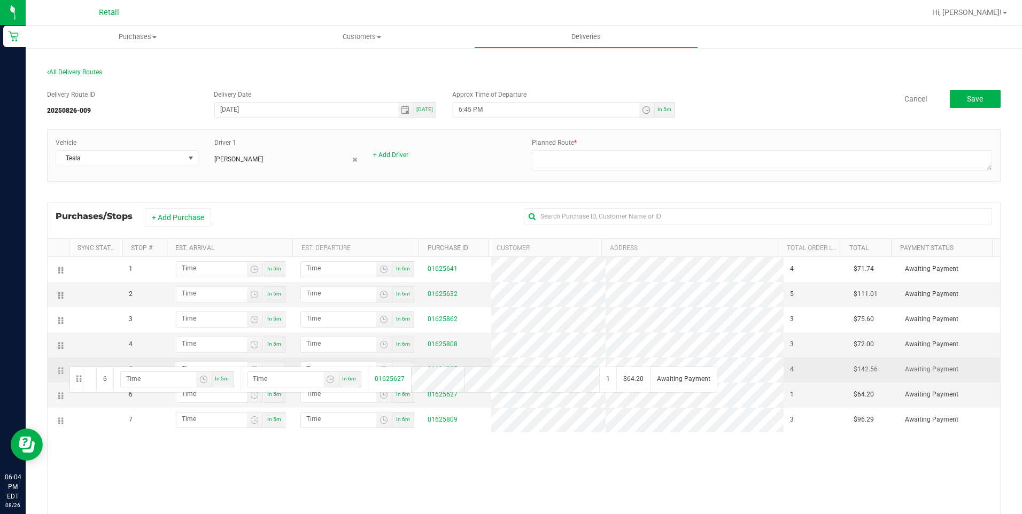
drag, startPoint x: 61, startPoint y: 394, endPoint x: 64, endPoint y: 362, distance: 32.7
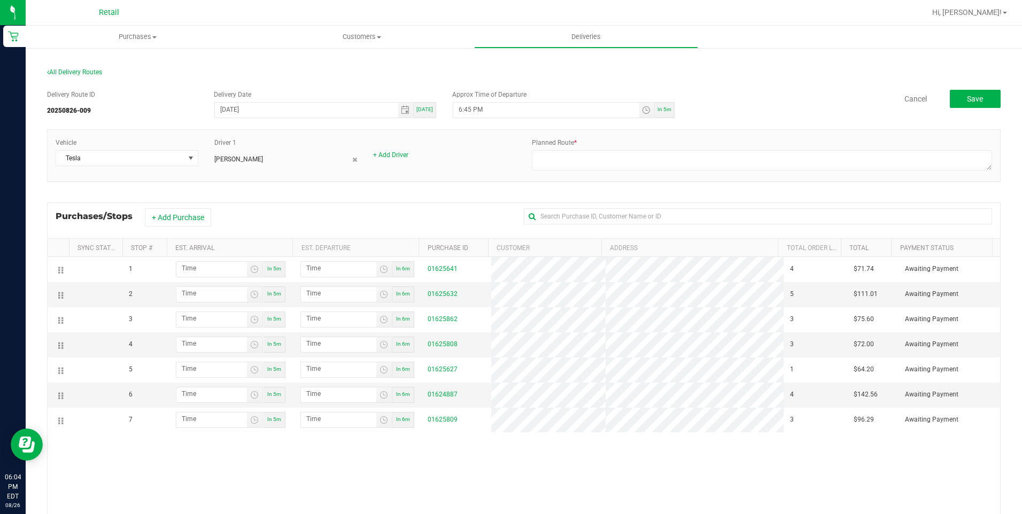
click at [625, 460] on div "1 In 5m In 6m 01625641 4 $71.74 Awaiting Payment 2 In 5m In 6m 01625632 5 $111.…" at bounding box center [524, 419] width 952 height 324
click at [956, 91] on button "Save" at bounding box center [975, 99] width 51 height 18
click at [621, 41] on uib-tab-heading "Deliveries" at bounding box center [585, 36] width 223 height 21
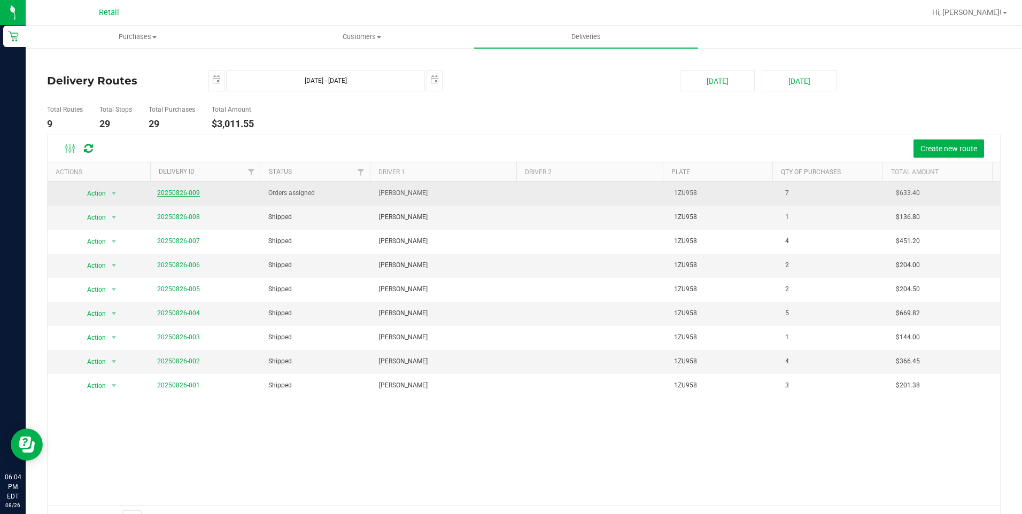
click at [194, 196] on link "20250826-009" at bounding box center [178, 192] width 43 height 7
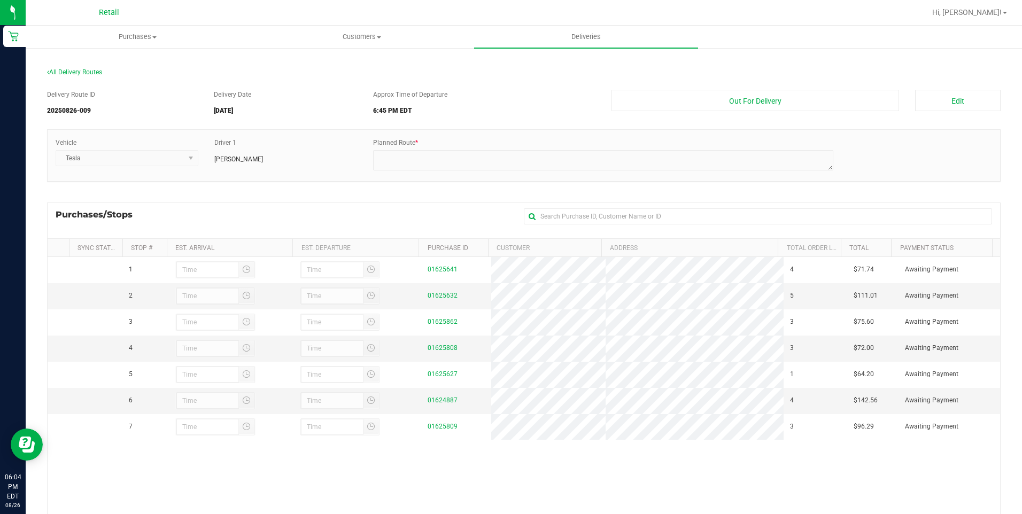
click at [611, 24] on nav "Retail Hi, [PERSON_NAME]!" at bounding box center [524, 13] width 996 height 26
click at [585, 43] on uib-tab-heading "Deliveries" at bounding box center [586, 37] width 224 height 22
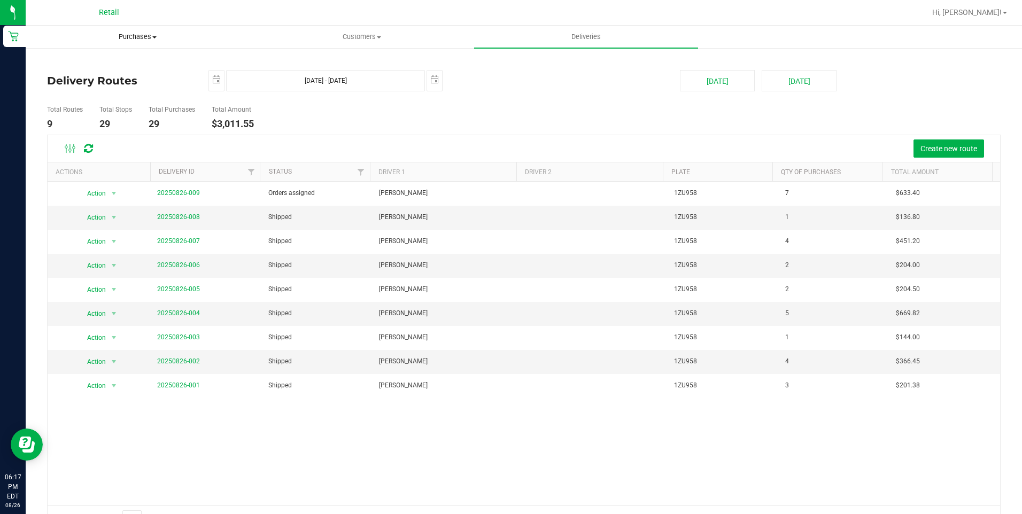
click at [144, 39] on span "Purchases" at bounding box center [137, 37] width 223 height 10
click at [361, 28] on uib-tab-heading "Customers All customers Add a new customer All physicians" at bounding box center [361, 36] width 223 height 21
click at [332, 59] on li "All customers" at bounding box center [362, 64] width 224 height 13
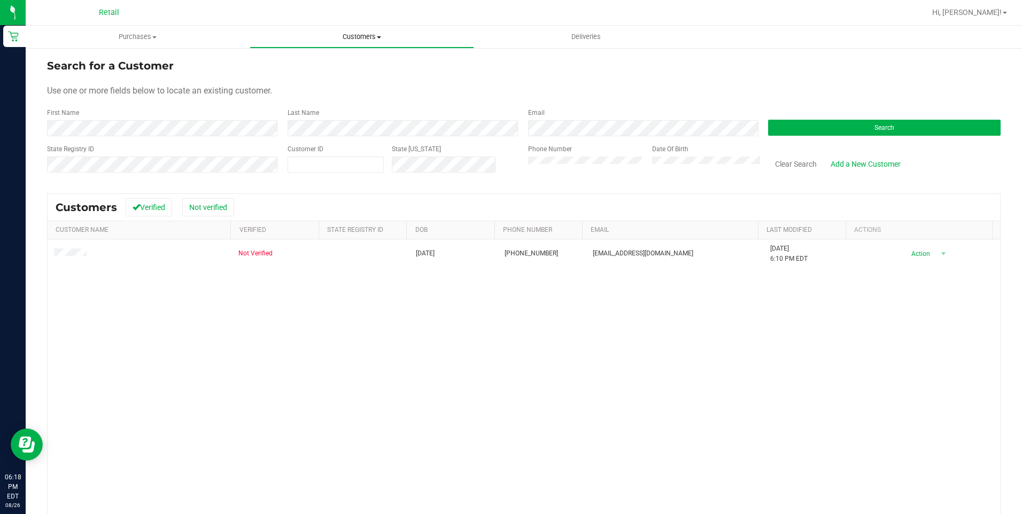
click at [339, 33] on span "Customers" at bounding box center [361, 37] width 223 height 10
click at [302, 59] on li "All customers" at bounding box center [362, 64] width 224 height 13
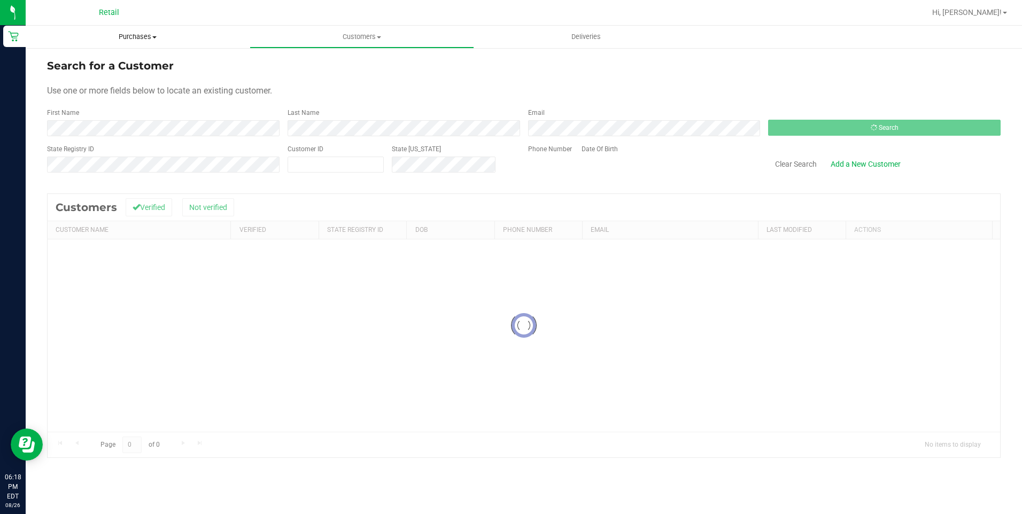
click at [139, 34] on span "Purchases" at bounding box center [138, 37] width 224 height 10
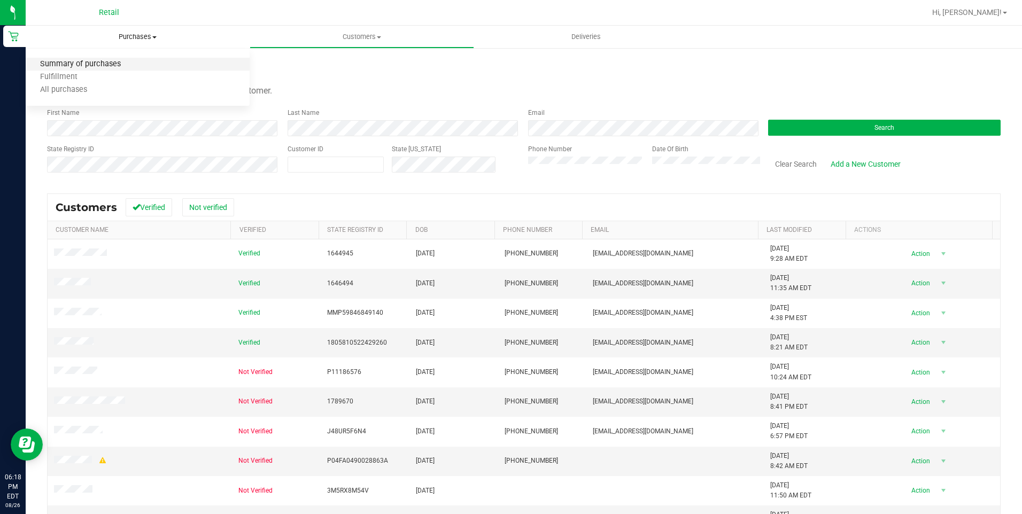
click at [102, 65] on span "Summary of purchases" at bounding box center [81, 64] width 110 height 9
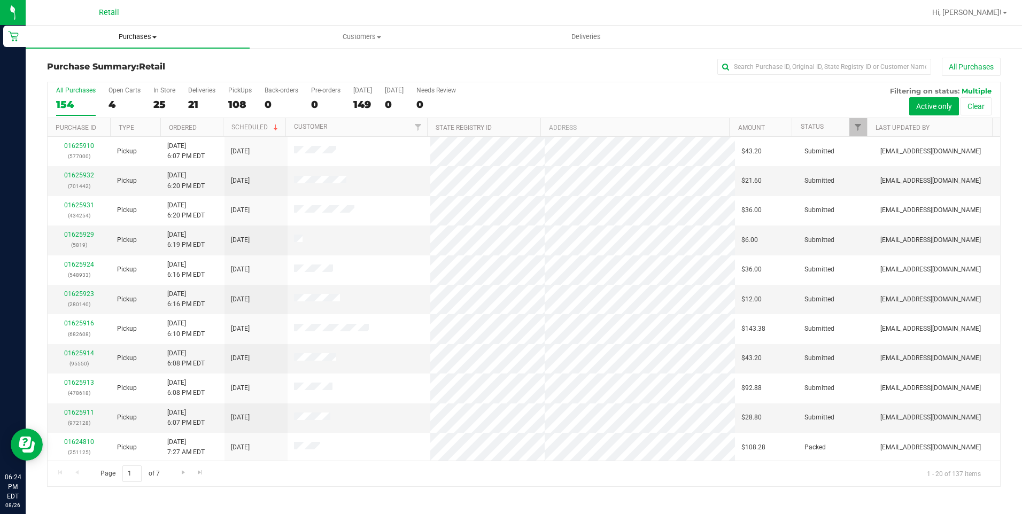
click at [149, 41] on span "Purchases" at bounding box center [138, 37] width 224 height 10
click at [107, 59] on li "Summary of purchases" at bounding box center [138, 64] width 224 height 13
click at [603, 35] on span "Deliveries" at bounding box center [586, 37] width 58 height 10
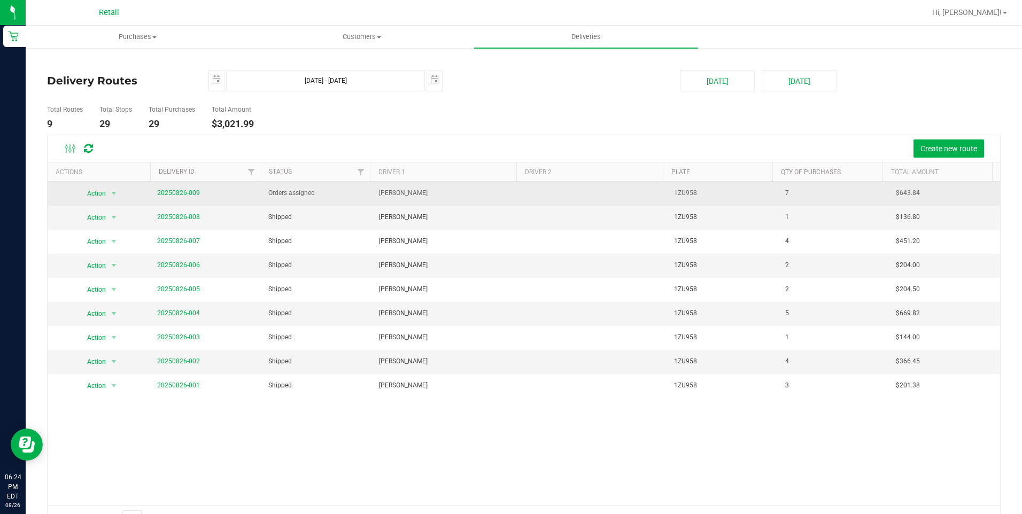
click at [192, 188] on span "20250826-009" at bounding box center [178, 193] width 43 height 10
click at [182, 194] on link "20250826-009" at bounding box center [178, 192] width 43 height 7
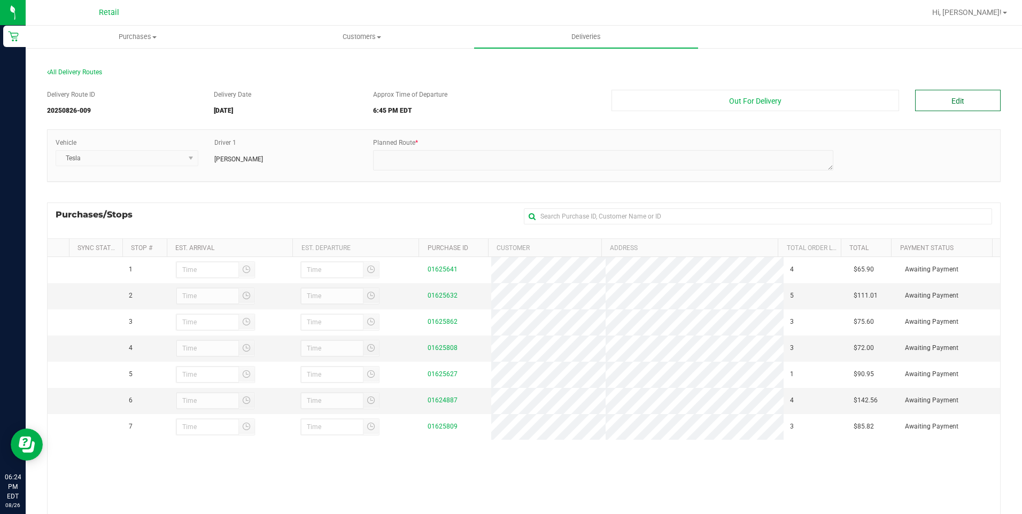
click at [951, 104] on button "Edit" at bounding box center [957, 100] width 85 height 21
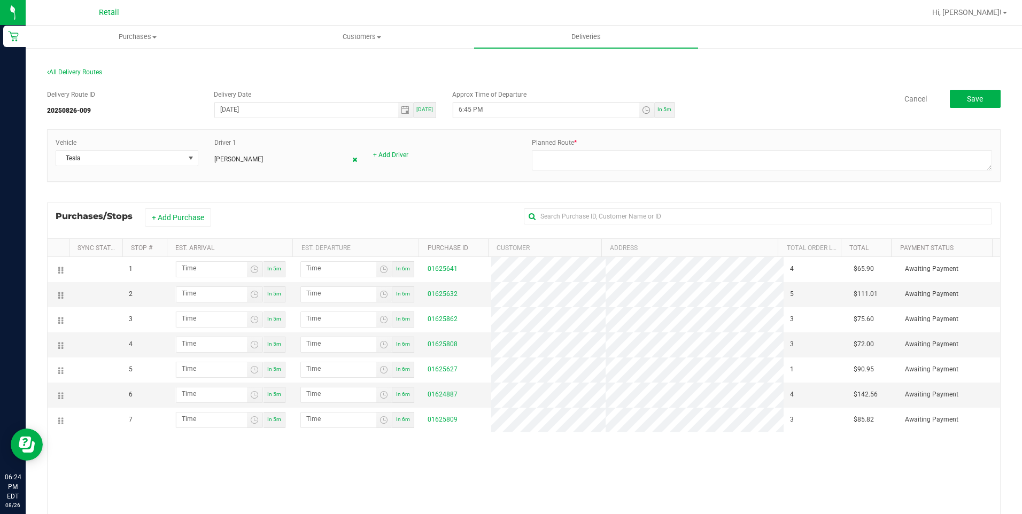
click at [352, 161] on icon at bounding box center [354, 160] width 5 height 6
click at [240, 150] on div "+ Add Driver" at bounding box center [285, 149] width 159 height 22
click at [238, 153] on link "+ Add Driver" at bounding box center [231, 154] width 35 height 7
click at [254, 154] on span at bounding box center [279, 158] width 128 height 15
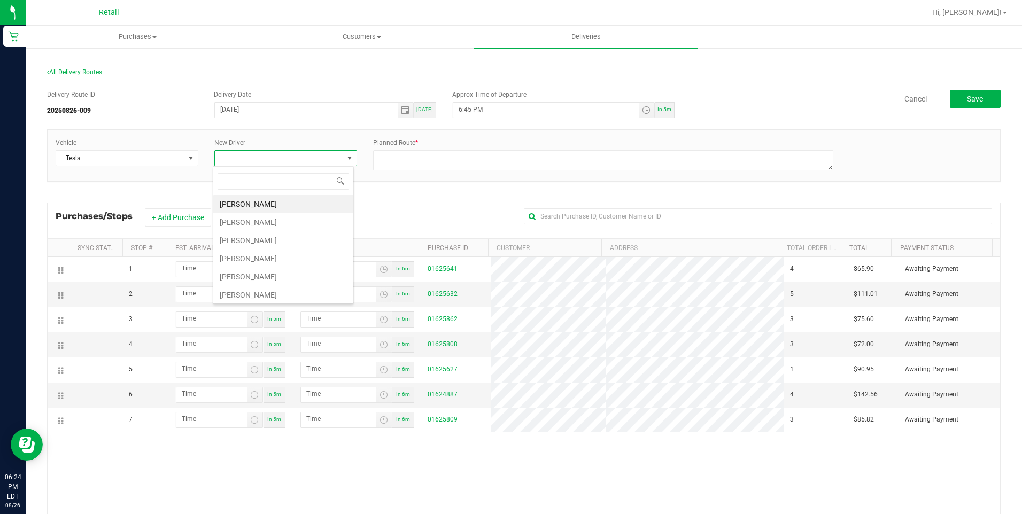
scroll to position [93, 0]
click at [259, 258] on li "[PERSON_NAME]" at bounding box center [283, 256] width 140 height 18
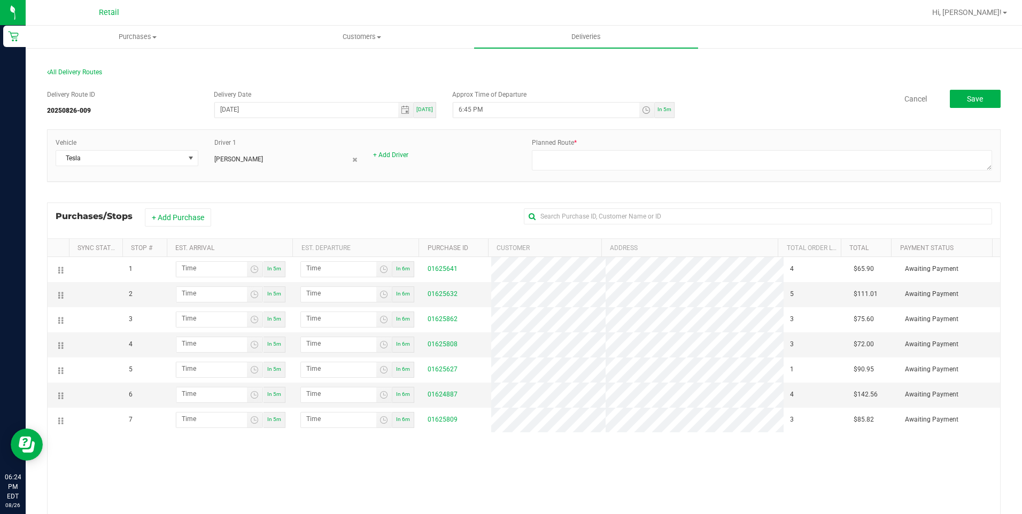
drag, startPoint x: 457, startPoint y: 197, endPoint x: 511, endPoint y: 181, distance: 56.3
click at [458, 197] on div "Delivery Route ID 20250826-009 Delivery Date [DATE] [DATE] Approx Time of Depar…" at bounding box center [523, 348] width 953 height 533
click at [624, 160] on textarea at bounding box center [762, 160] width 460 height 20
type textarea "ON FLEET"
click at [355, 198] on div "Delivery Route ID 20250826-009 Delivery Date [DATE] [DATE] Approx Time of Depar…" at bounding box center [523, 348] width 953 height 533
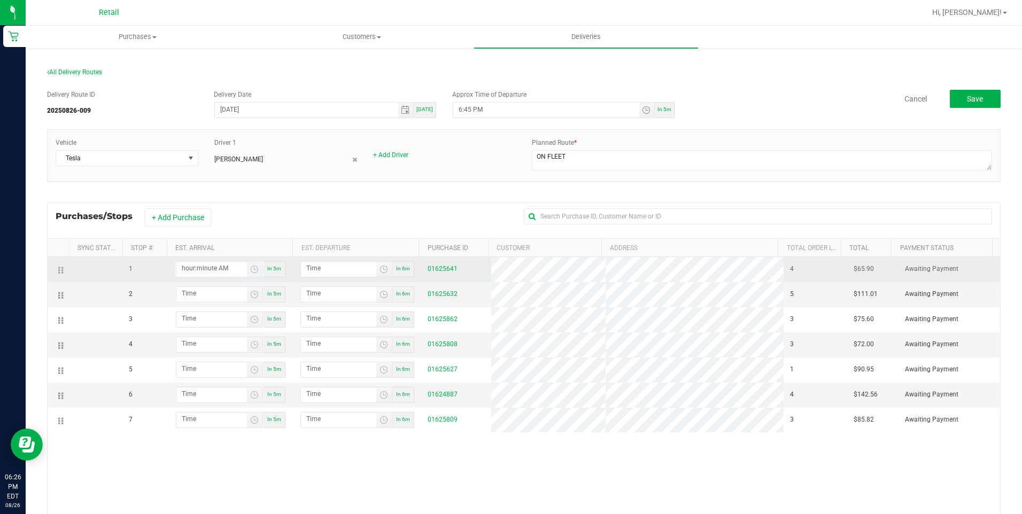
click at [194, 265] on input "hour:minute AM" at bounding box center [211, 268] width 71 height 13
type input "6:03 AM"
type input "6:04 AM"
type input "6:36 AM"
type input "6:37 AM"
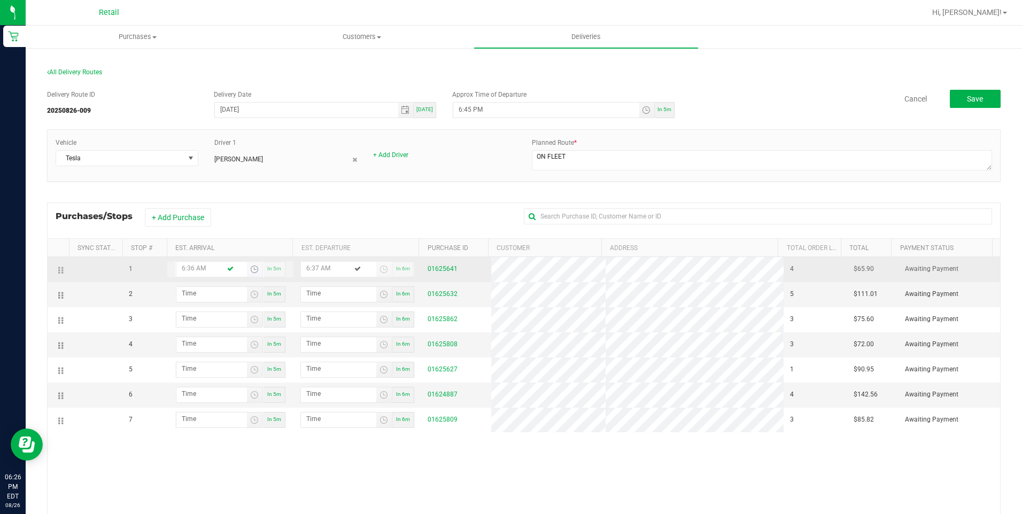
type input "6:36 PM"
type input "6:37 PM"
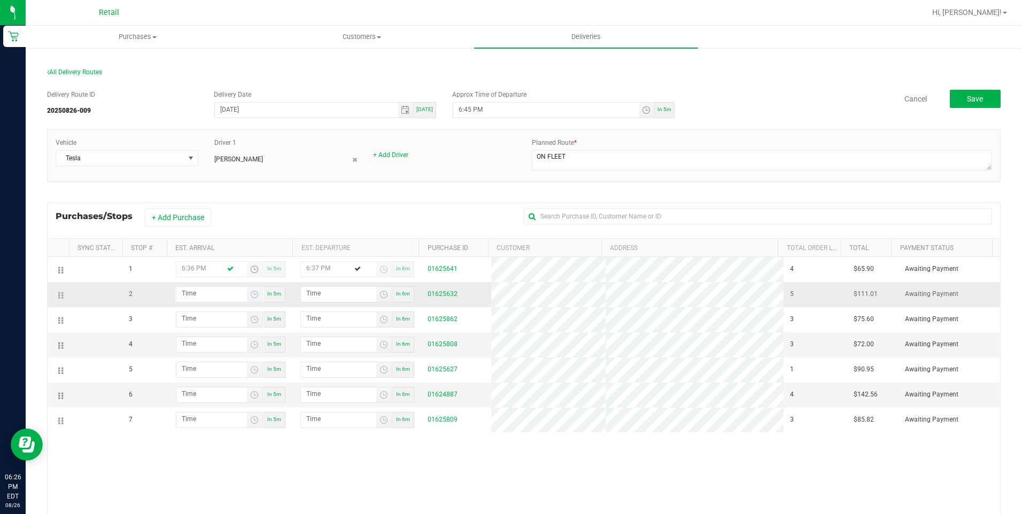
type input "6:36 PM"
type input "hour:minute AM"
click at [188, 293] on input "hour:minute AM" at bounding box center [211, 293] width 71 height 13
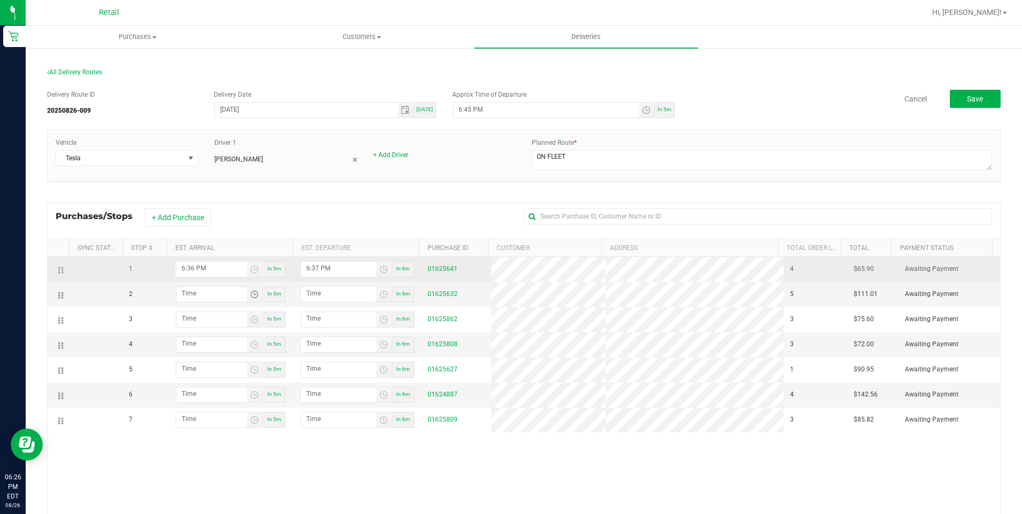
click at [194, 271] on input "6:36 PM" at bounding box center [211, 268] width 71 height 13
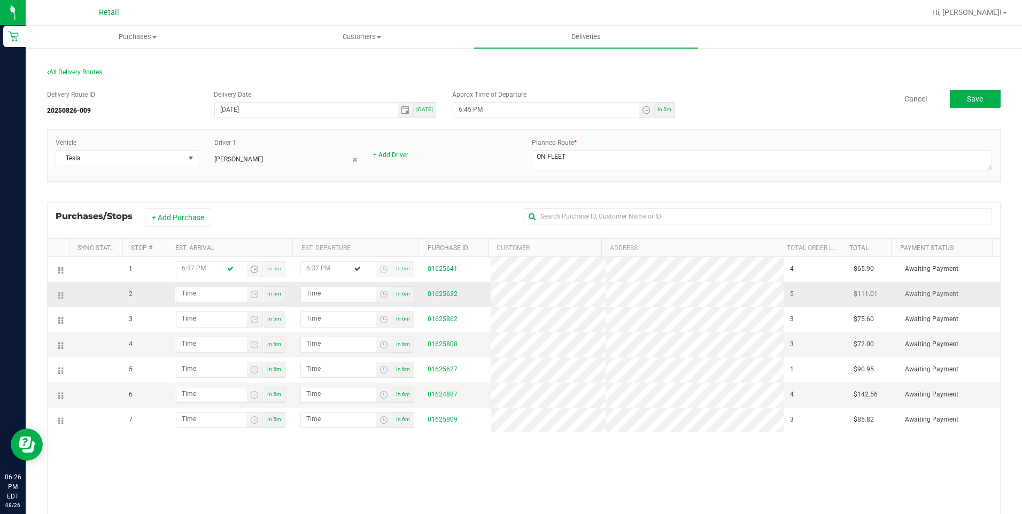
type input "6:37 PM"
click at [201, 291] on input "hour:minute AM" at bounding box center [211, 293] width 71 height 13
type input "6:05 AM"
type input "6:06 AM"
type input "6:59 AM"
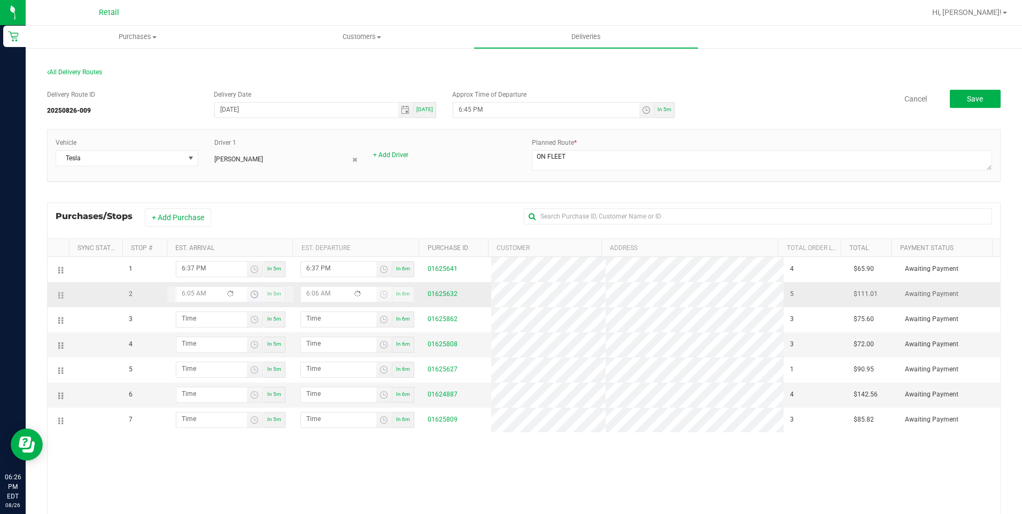
type input "7:00 AM"
type input "6:59 PM"
type input "7:00 PM"
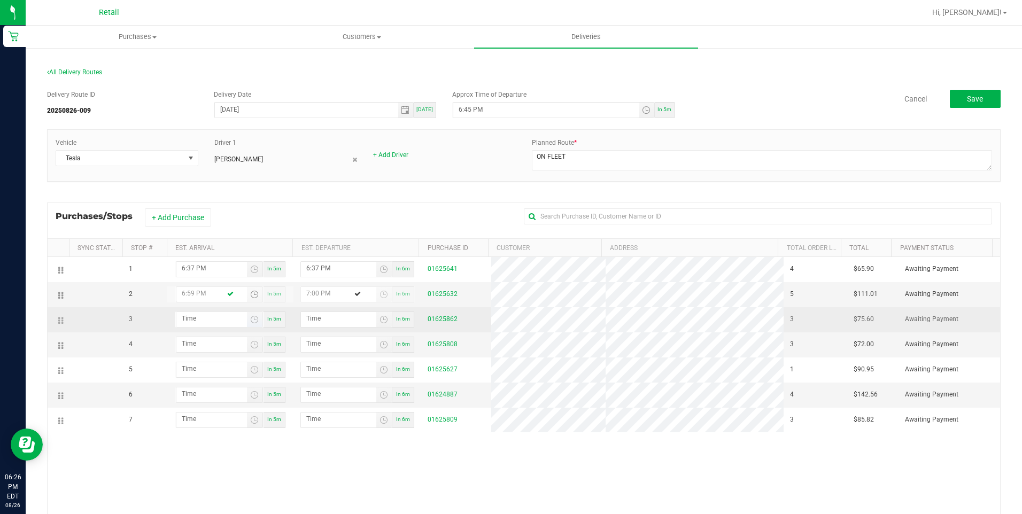
type input "6:59 PM"
click at [204, 323] on input "hour:minute AM" at bounding box center [211, 318] width 71 height 13
type input "7:01 AM"
type input "7:02 AM"
type input "7:15 AM"
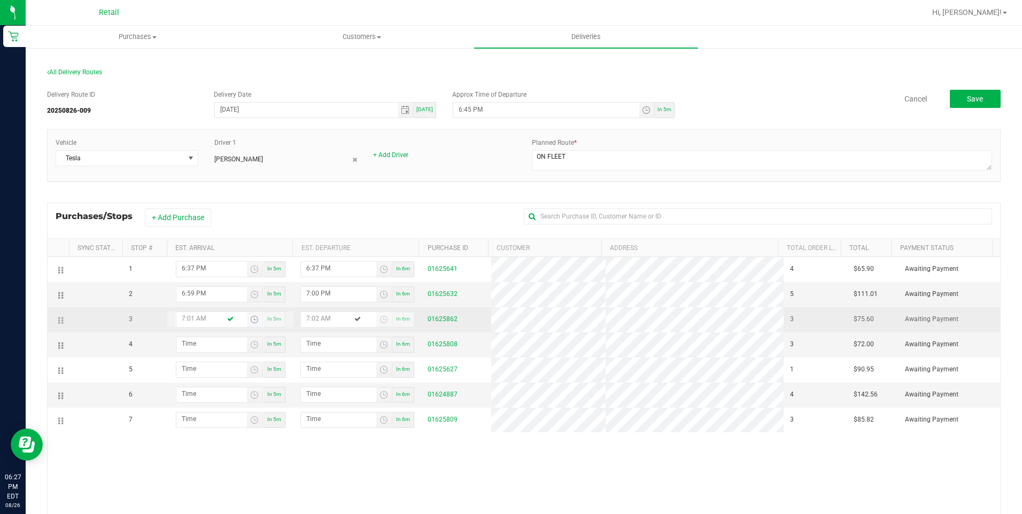
type input "7:16 AM"
type input "7:15 PM"
type input "7:16 PM"
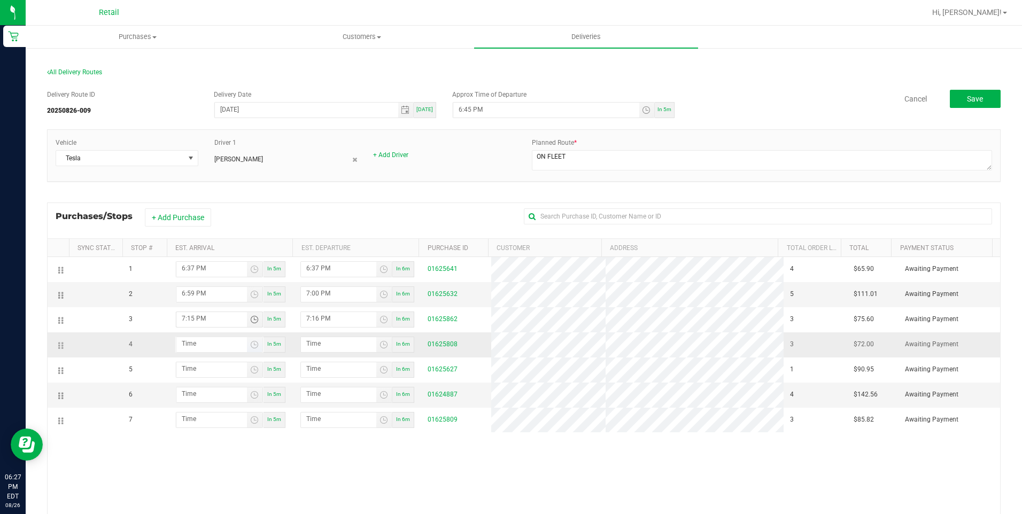
type input "7:15 PM"
click at [197, 345] on input "hour:minute AM" at bounding box center [211, 343] width 71 height 13
type input "7:02 AM"
type input "7:03 AM"
type input "7:28 AM"
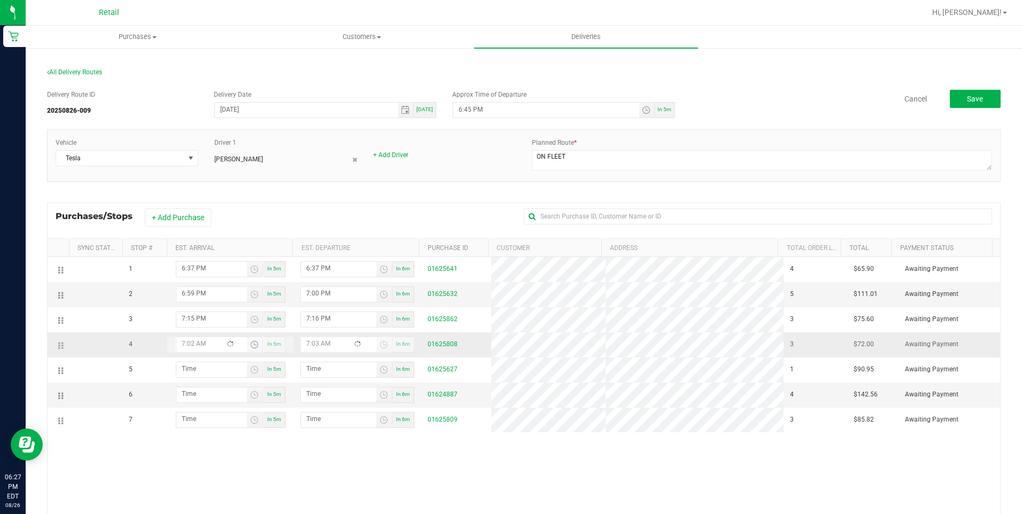
type input "7:29 AM"
type input "7:28 PM"
type input "7:29 PM"
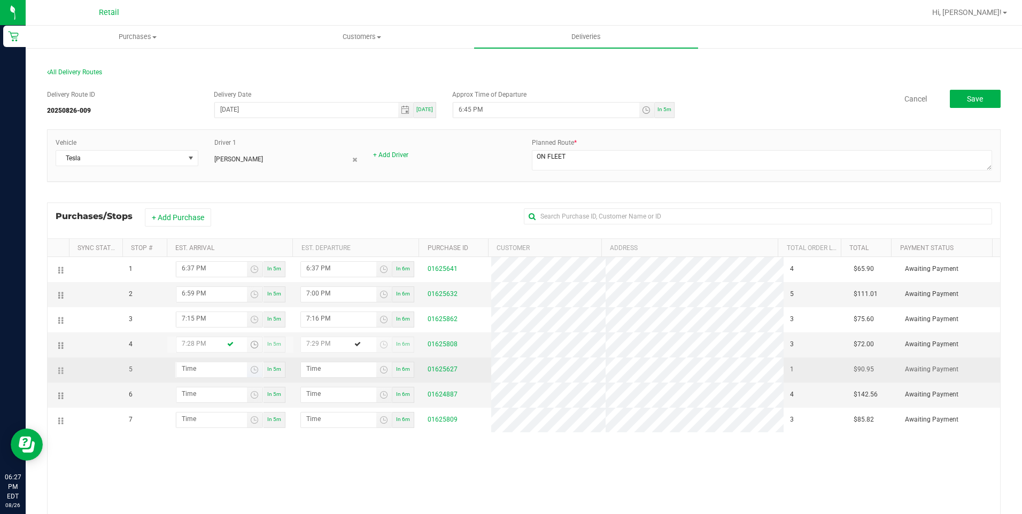
type input "7:28 PM"
click at [197, 365] on input "hour:minute AM" at bounding box center [211, 368] width 71 height 13
type input "7:04 AM"
type input "7:05 AM"
type input "7:44 AM"
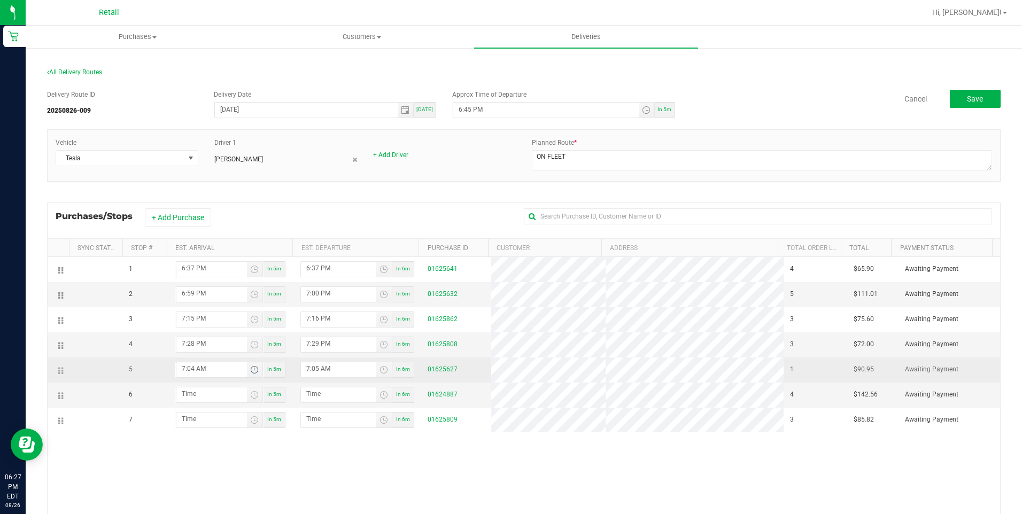
type input "7:45 AM"
type input "7:44 PM"
type input "7:45 PM"
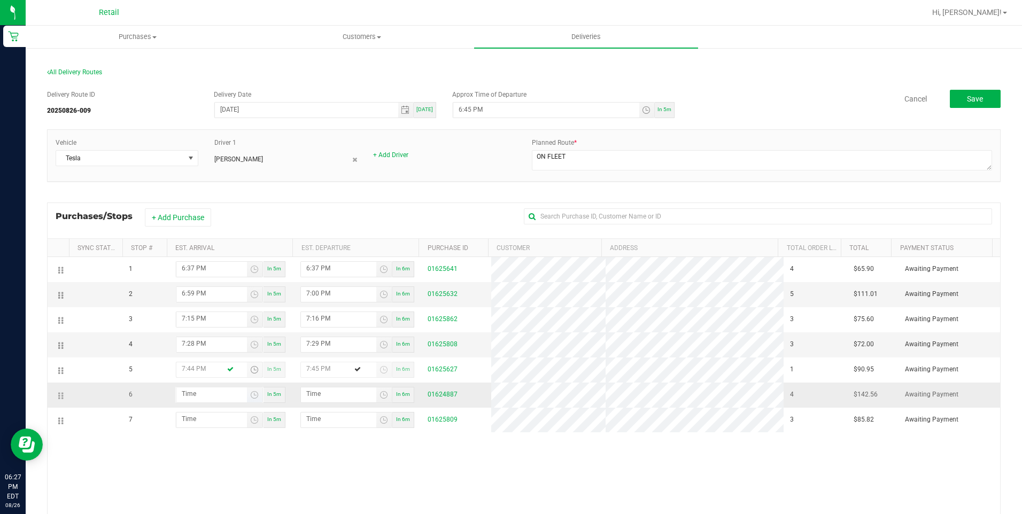
type input "7:44 PM"
click at [184, 392] on input "hour:minute AM" at bounding box center [211, 393] width 71 height 13
type input "7:05 AM"
type input "7:06 AM"
type input "7:55 AM"
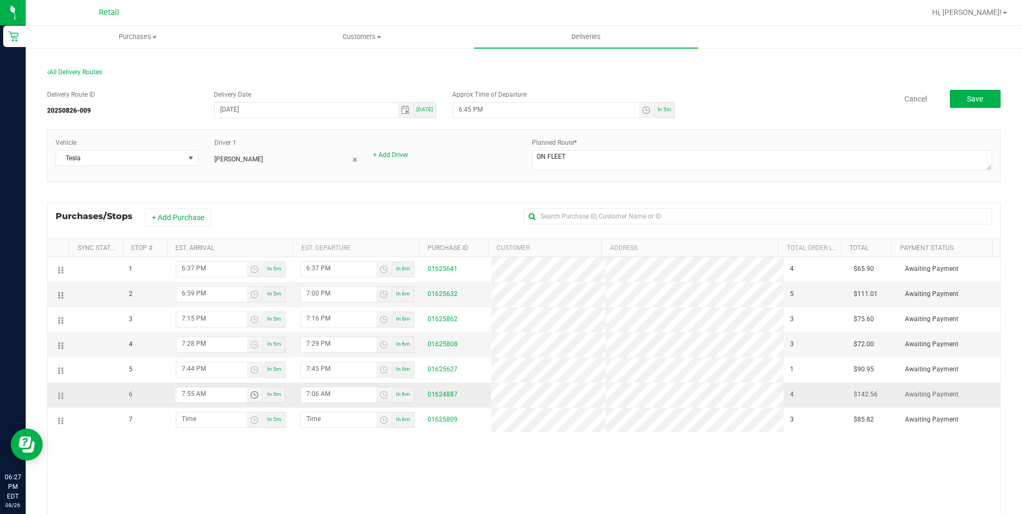
type input "7:56 AM"
type input "7:55 PM"
type input "7:56 PM"
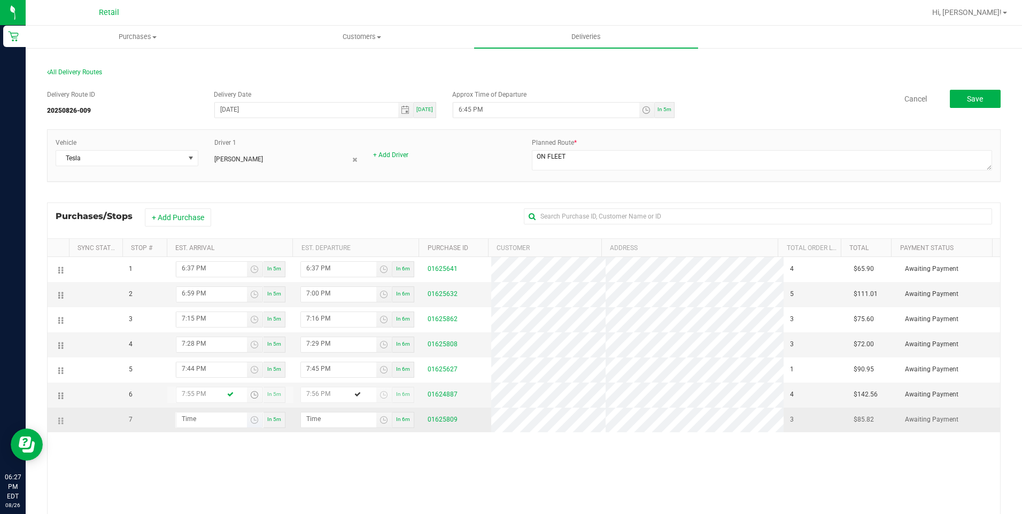
type input "7:55 PM"
click at [190, 419] on input "hour:minute AM" at bounding box center [211, 419] width 71 height 13
type input "8:00 AM"
type input "8:01 AM"
type input "8:06 AM"
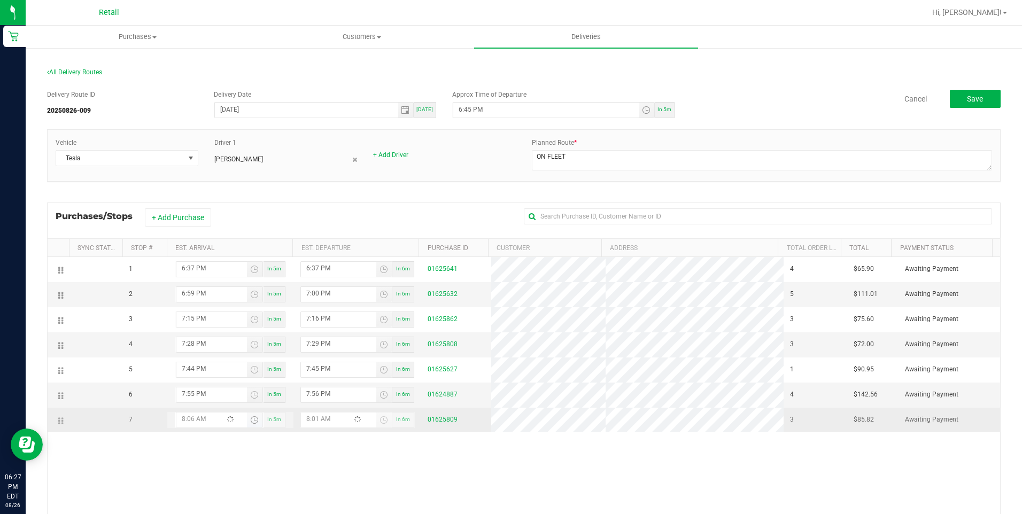
type input "8:07 AM"
type input "8:06 PM"
type input "8:07 PM"
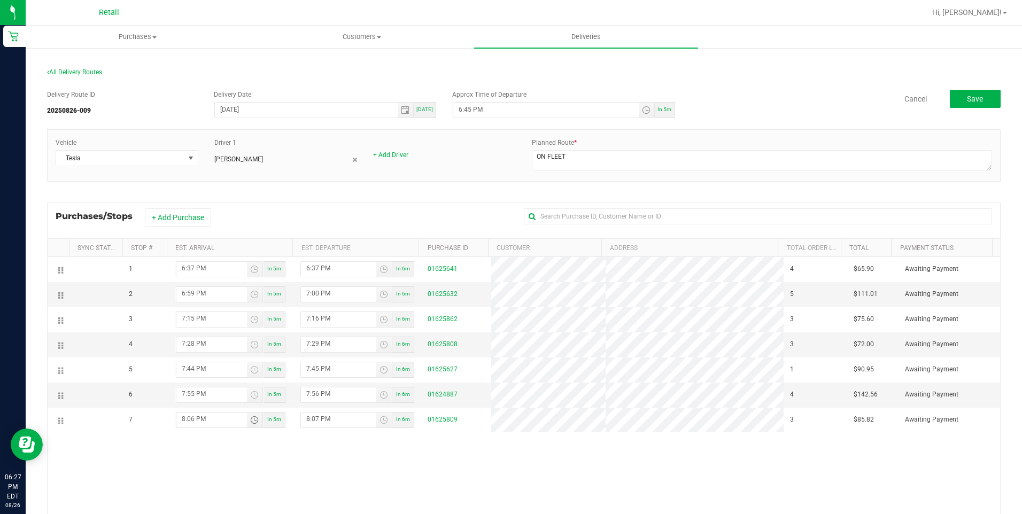
type input "8:06 PM"
click at [317, 455] on div "1 6:37 PM In 5m 6:37 PM In 6m 01625641 4 $65.90 Awaiting Payment 2 6:59 PM In 5…" at bounding box center [524, 419] width 952 height 324
click at [969, 96] on span "Save" at bounding box center [975, 99] width 16 height 9
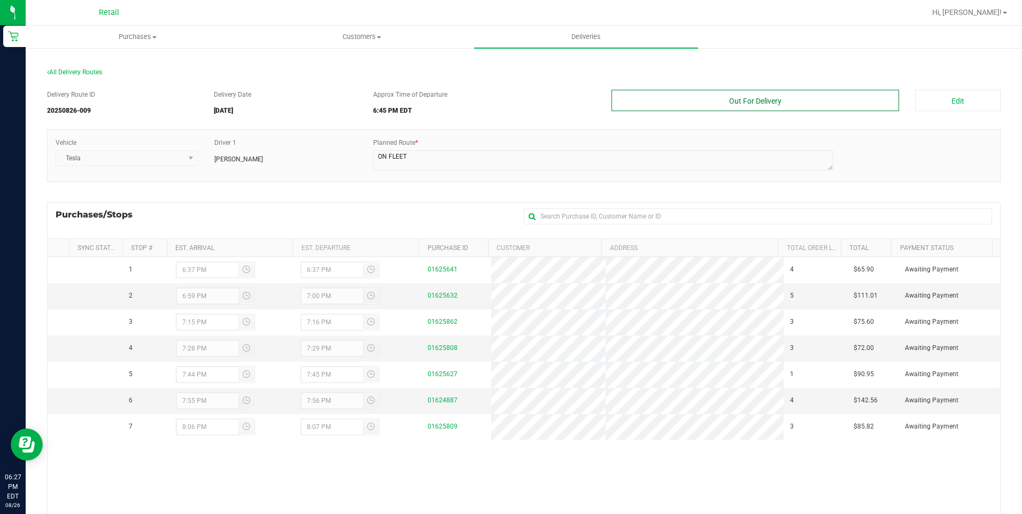
click at [740, 96] on button "Out For Delivery" at bounding box center [755, 100] width 288 height 21
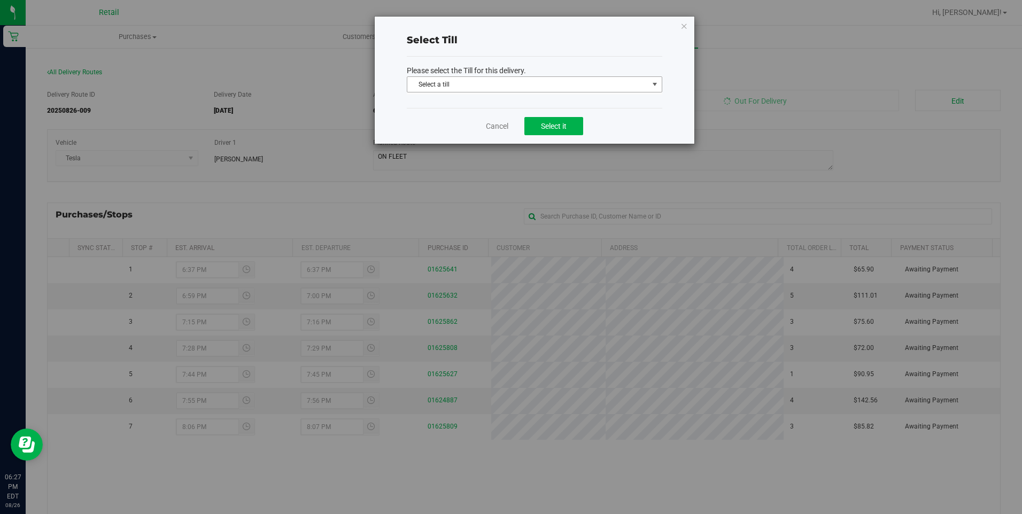
click at [538, 84] on span "Select a till" at bounding box center [527, 84] width 241 height 15
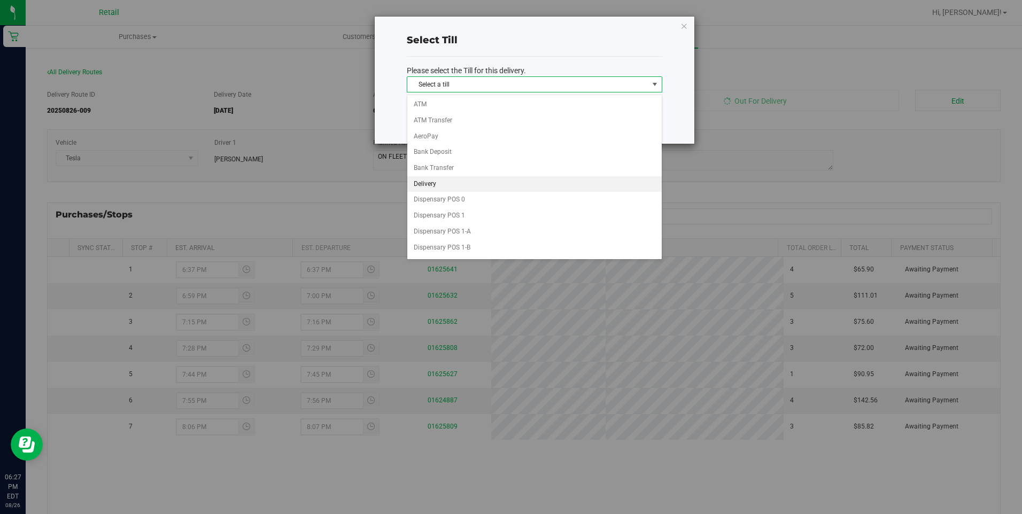
click at [454, 187] on li "Delivery" at bounding box center [534, 184] width 254 height 16
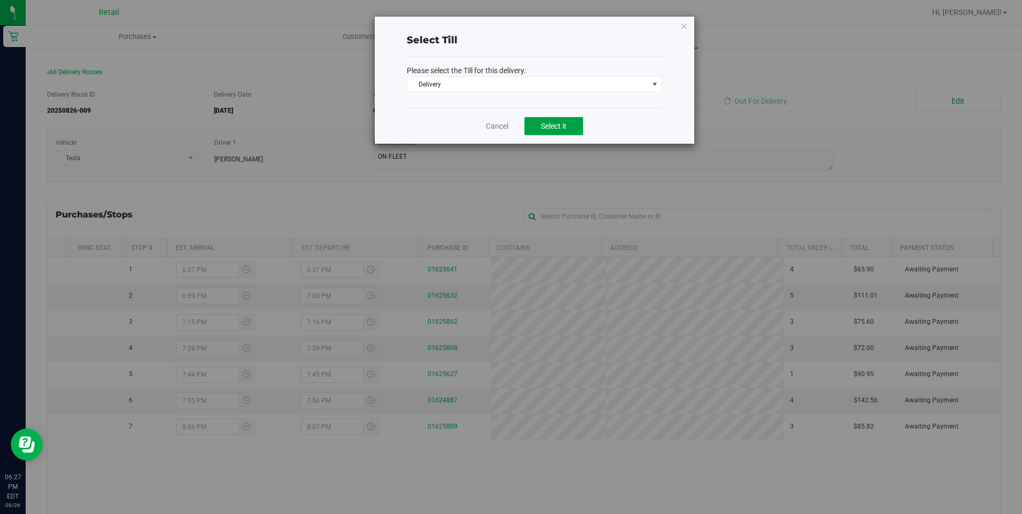
click at [558, 123] on span "Select it" at bounding box center [554, 126] width 26 height 9
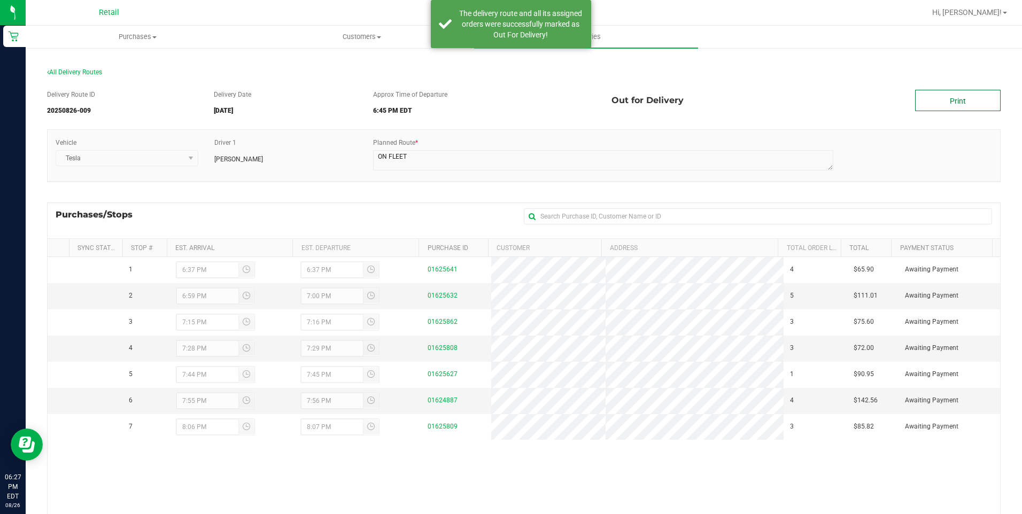
click at [937, 105] on link "Print" at bounding box center [957, 100] width 85 height 21
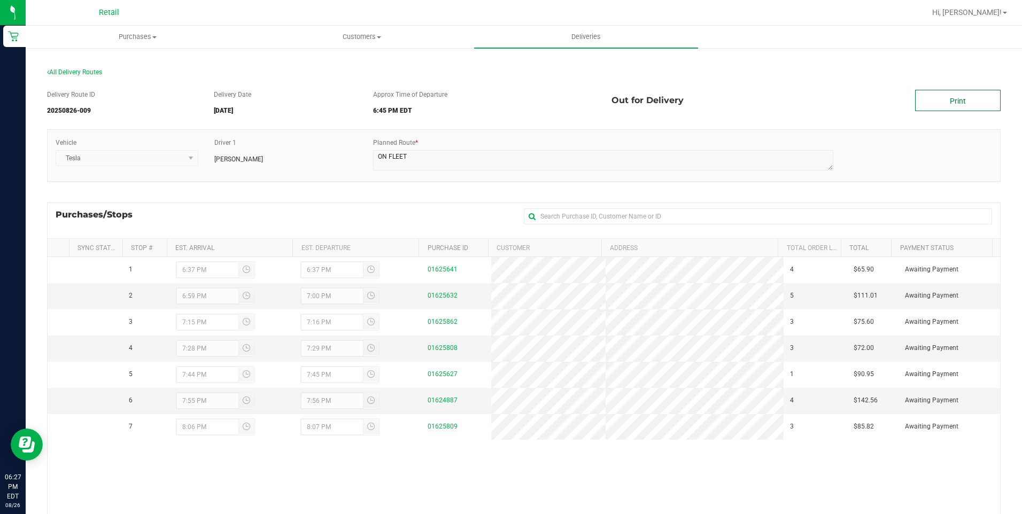
click at [943, 101] on link "Print" at bounding box center [957, 100] width 85 height 21
click at [427, 208] on div "Purchases/Stops + Add Purchase" at bounding box center [523, 221] width 953 height 36
click at [939, 94] on link "Print" at bounding box center [957, 100] width 85 height 21
click at [589, 28] on uib-tab-heading "Deliveries" at bounding box center [586, 37] width 224 height 22
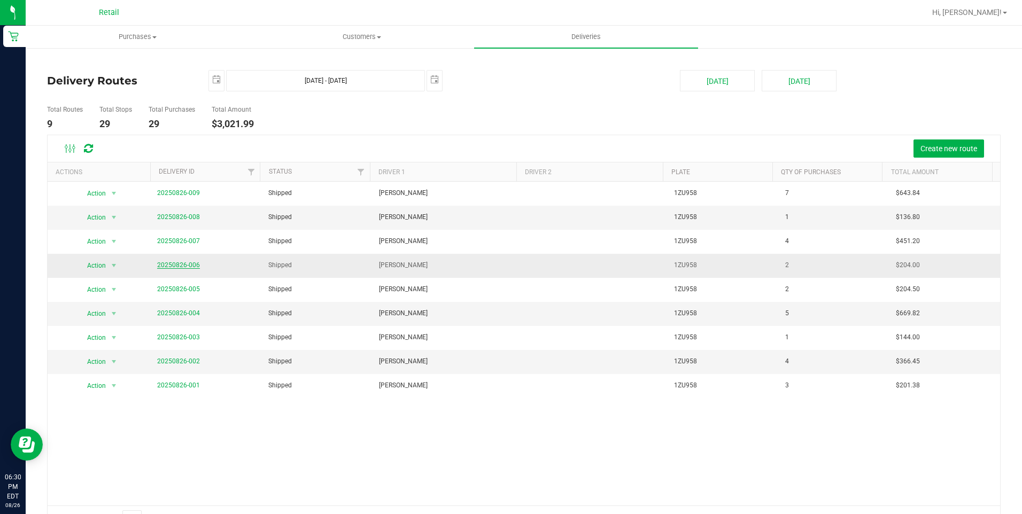
click at [178, 266] on link "20250826-006" at bounding box center [178, 264] width 43 height 7
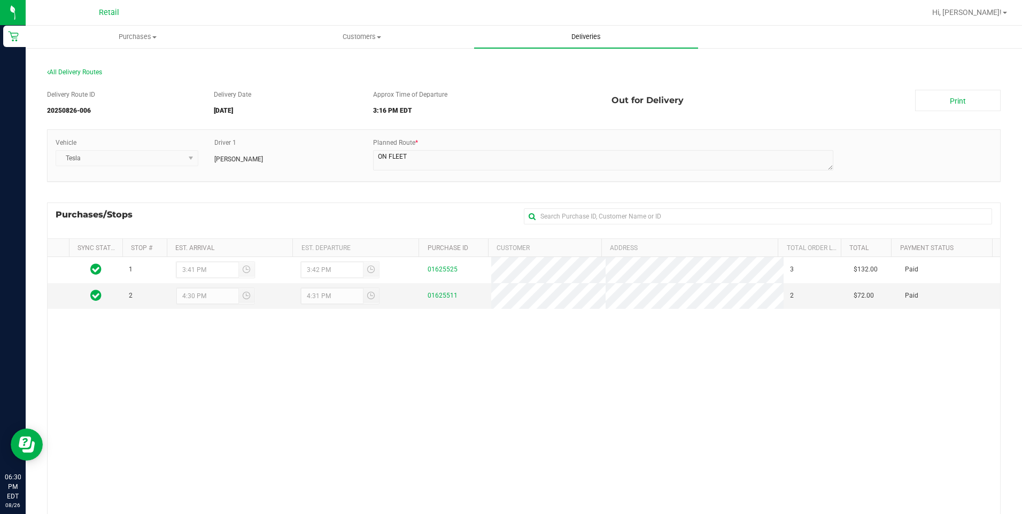
click at [613, 34] on span "Deliveries" at bounding box center [586, 37] width 58 height 10
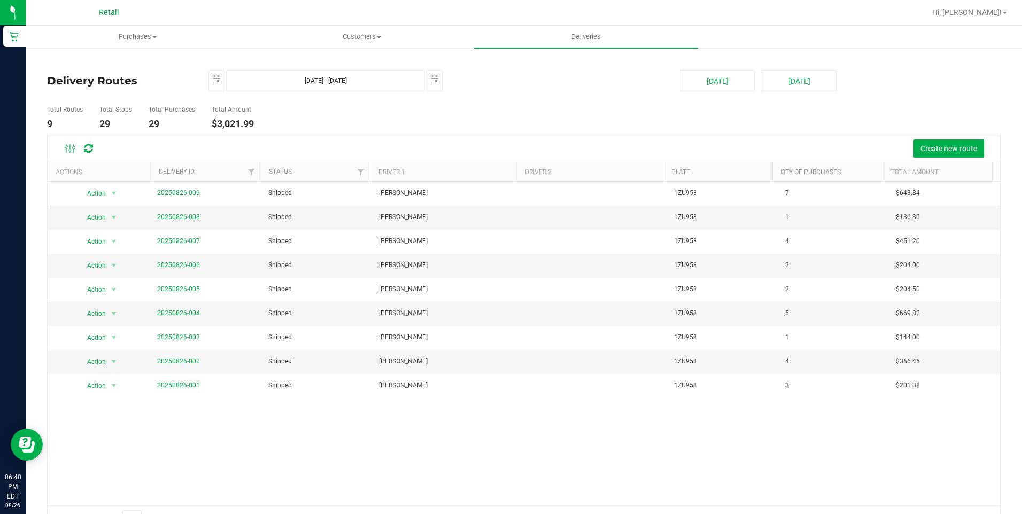
click at [542, 476] on div "Action Action View Delivery 20250826-009 Shipped [PERSON_NAME] 1ZU958 7 $643.84…" at bounding box center [524, 344] width 952 height 324
click at [147, 35] on span "Purchases" at bounding box center [137, 37] width 223 height 10
click at [90, 95] on span "All purchases" at bounding box center [64, 89] width 76 height 9
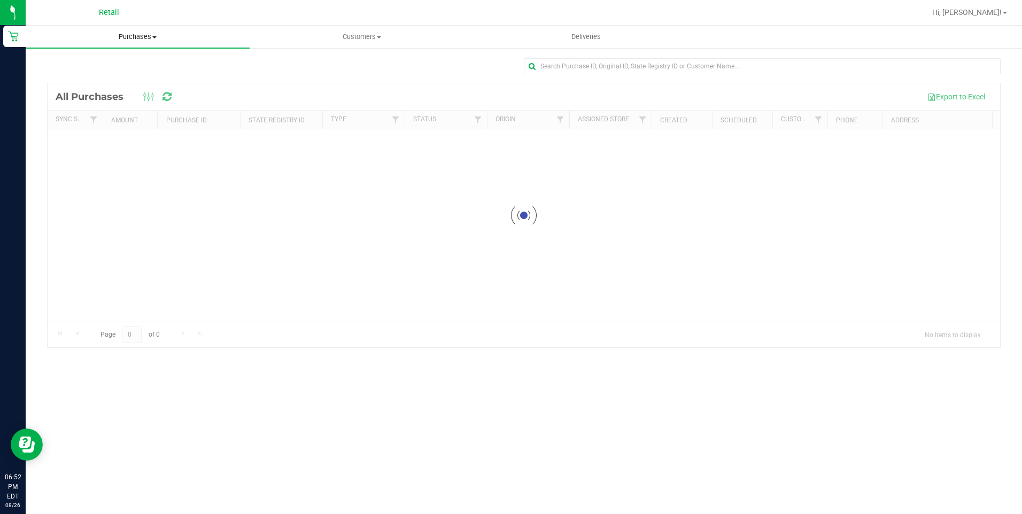
click at [145, 42] on uib-tab-heading "Purchases Summary of purchases Fulfillment All purchases" at bounding box center [138, 37] width 224 height 22
click at [155, 82] on li "Fulfillment" at bounding box center [138, 77] width 224 height 13
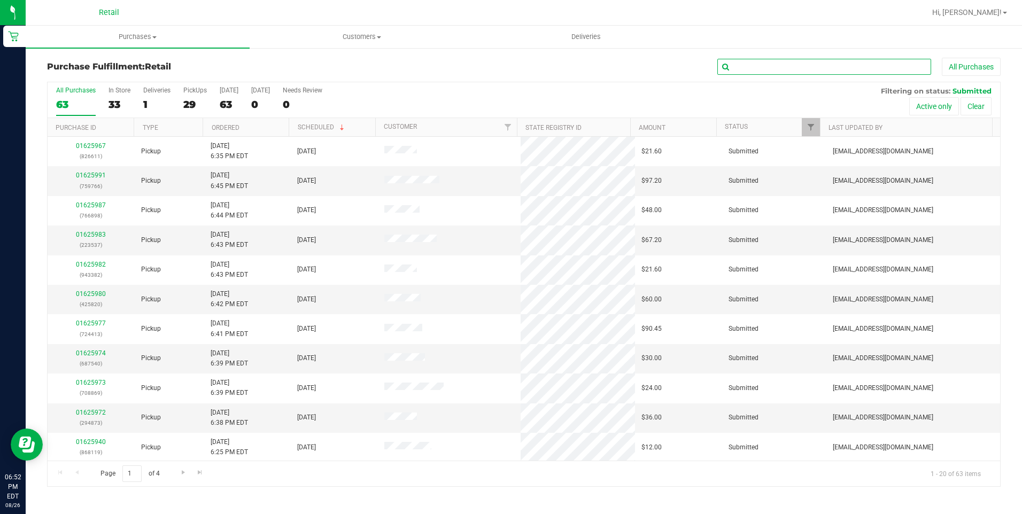
click at [754, 73] on input "text" at bounding box center [824, 67] width 214 height 16
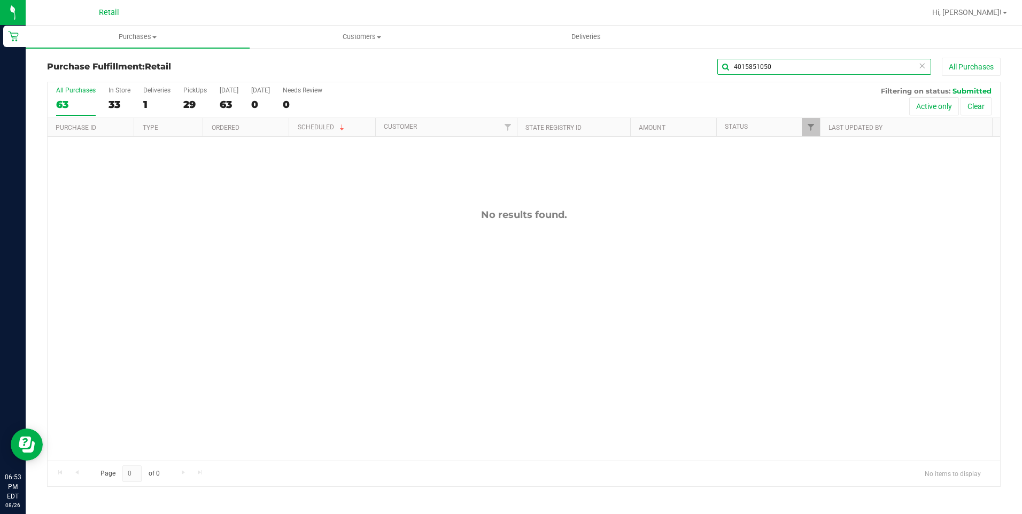
drag, startPoint x: 772, startPoint y: 68, endPoint x: 675, endPoint y: 74, distance: 96.4
click at [682, 74] on div "4015851050 All Purchases" at bounding box center [682, 67] width 635 height 18
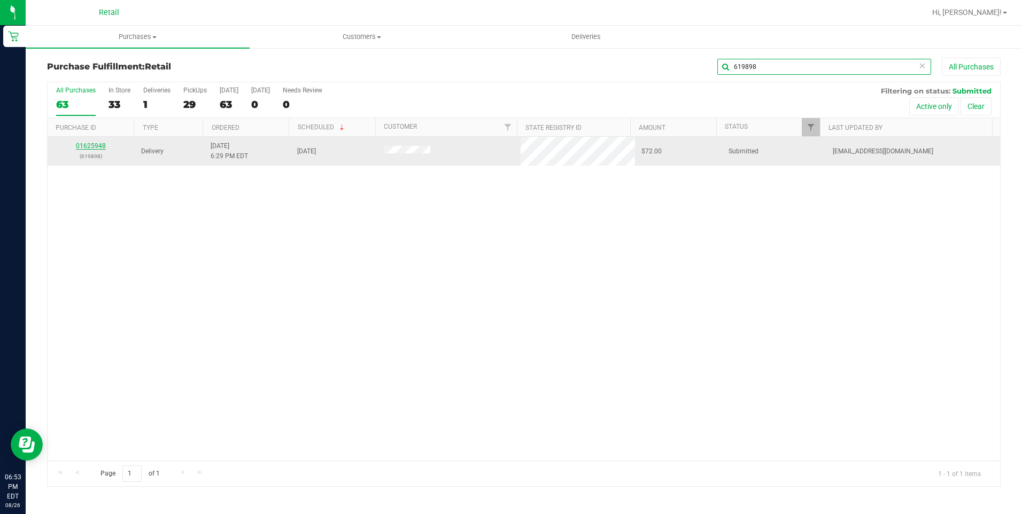
type input "619898"
click at [82, 144] on link "01625948" at bounding box center [91, 145] width 30 height 7
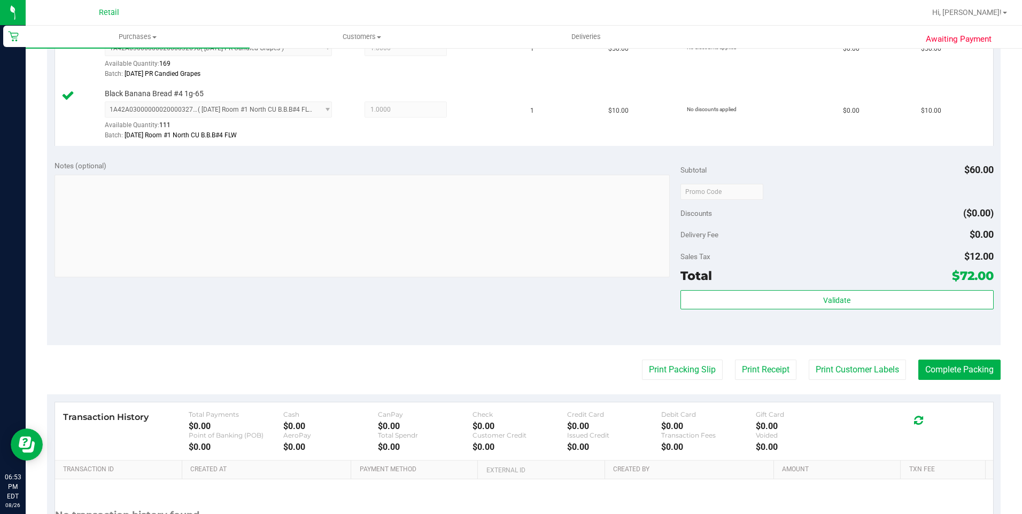
scroll to position [321, 0]
click at [928, 361] on button "Complete Packing" at bounding box center [959, 369] width 82 height 20
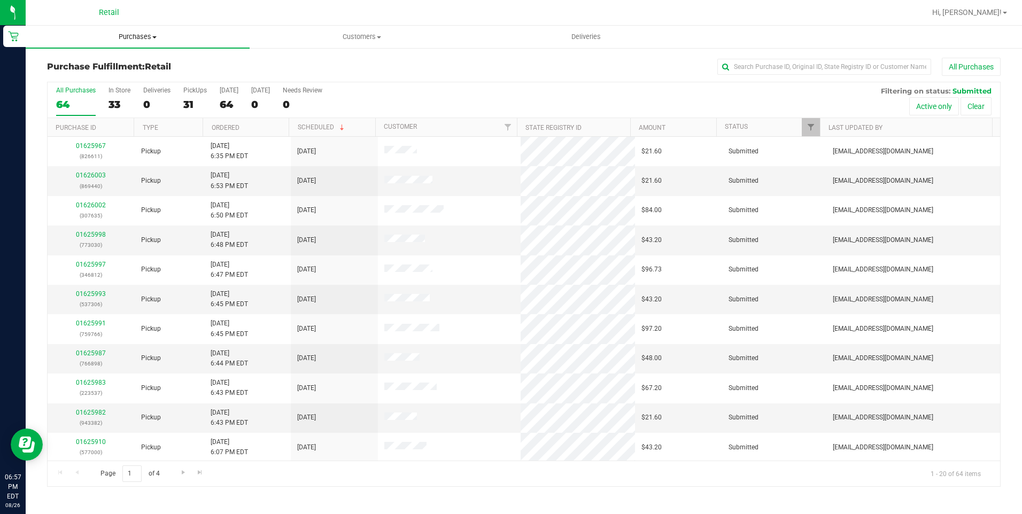
click at [150, 34] on span "Purchases" at bounding box center [138, 37] width 224 height 10
click at [64, 73] on span "Fulfillment" at bounding box center [59, 77] width 66 height 9
click at [200, 103] on div "29" at bounding box center [195, 104] width 24 height 12
click at [0, 0] on input "PickUps 29" at bounding box center [0, 0] width 0 height 0
click at [85, 97] on label "All Purchases 64" at bounding box center [76, 101] width 40 height 29
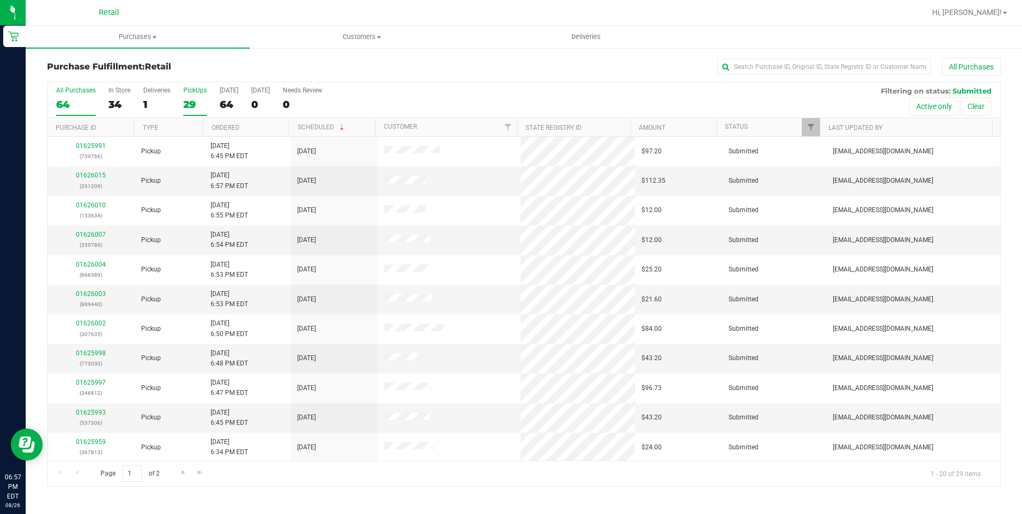
click at [0, 0] on input "All Purchases 64" at bounding box center [0, 0] width 0 height 0
click at [147, 44] on uib-tab-heading "Purchases Summary of purchases Fulfillment All purchases" at bounding box center [138, 37] width 224 height 22
click at [82, 89] on span "All purchases" at bounding box center [64, 89] width 76 height 9
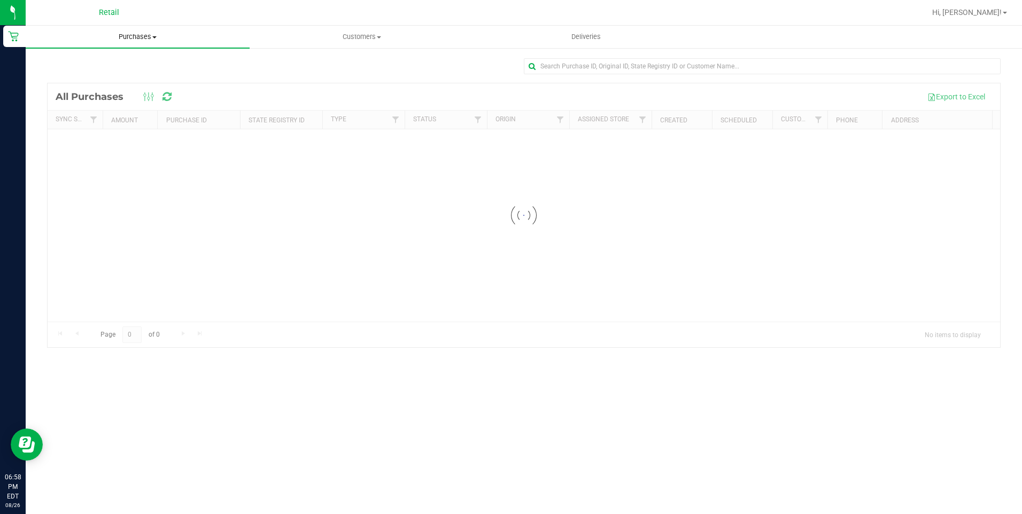
click at [152, 44] on uib-tab-heading "Purchases Summary of purchases Fulfillment All purchases" at bounding box center [138, 37] width 224 height 22
click at [75, 76] on span "Fulfillment" at bounding box center [59, 77] width 66 height 9
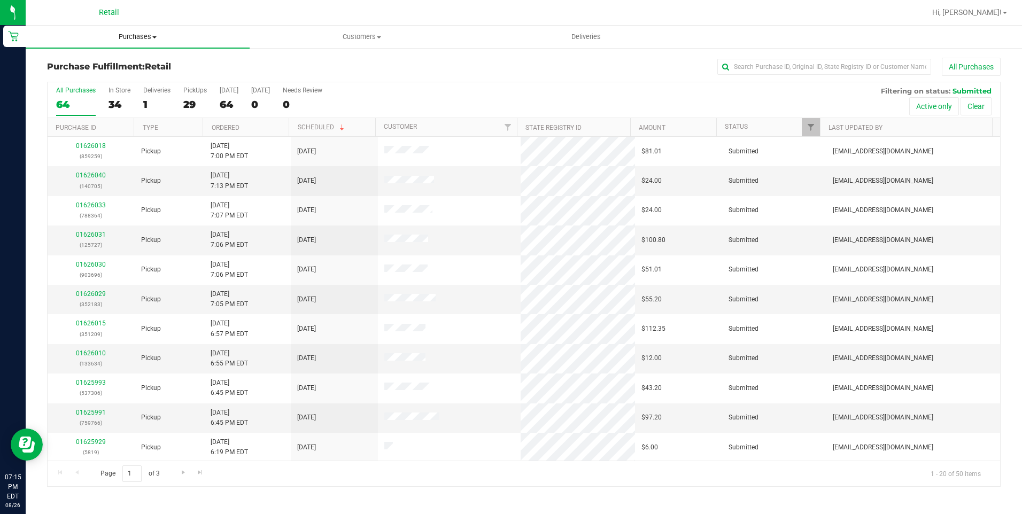
click at [150, 35] on span "Purchases" at bounding box center [138, 37] width 224 height 10
click at [81, 92] on span "All purchases" at bounding box center [64, 89] width 76 height 9
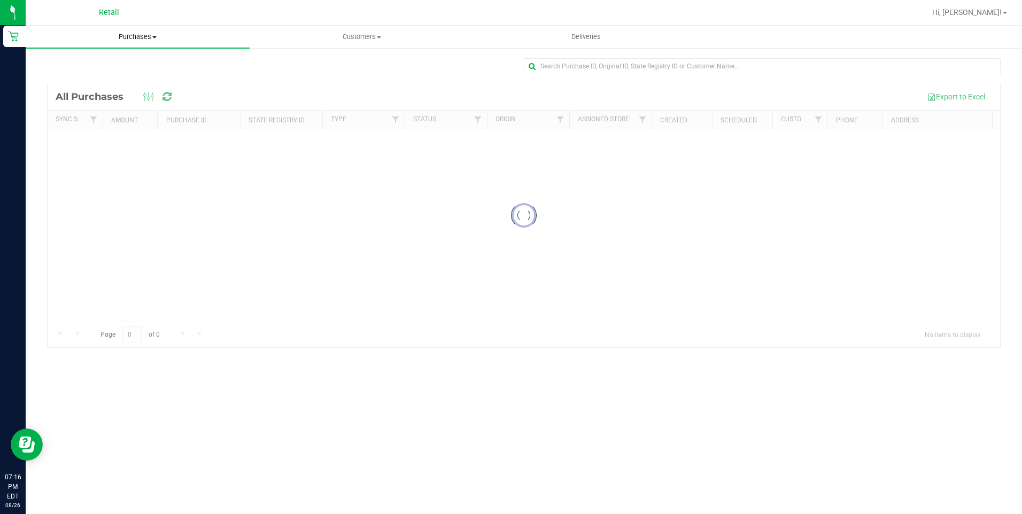
drag, startPoint x: 115, startPoint y: 35, endPoint x: 114, endPoint y: 45, distance: 10.2
click at [115, 35] on span "Purchases" at bounding box center [138, 37] width 224 height 10
click at [79, 73] on span "Fulfillment" at bounding box center [59, 77] width 66 height 9
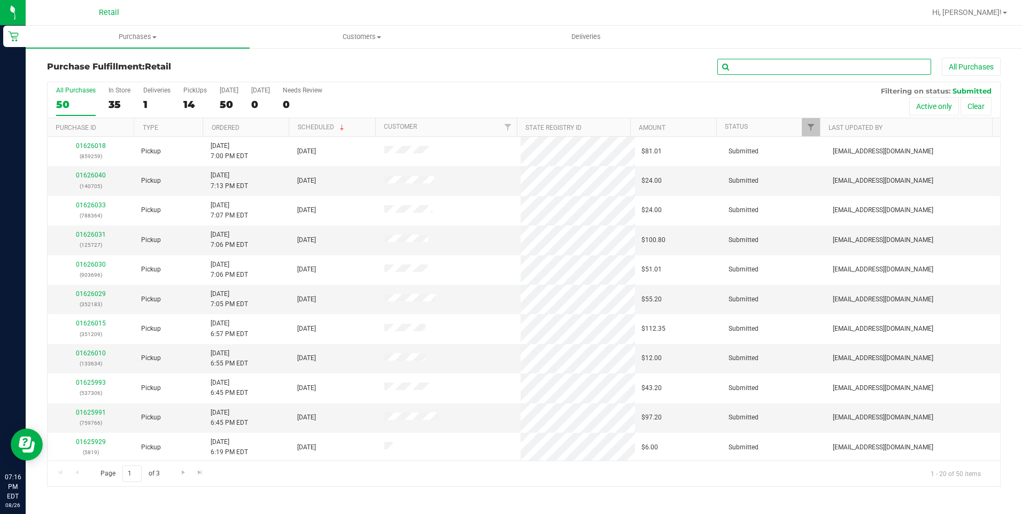
click at [773, 59] on input "text" at bounding box center [824, 67] width 214 height 16
type input "377129"
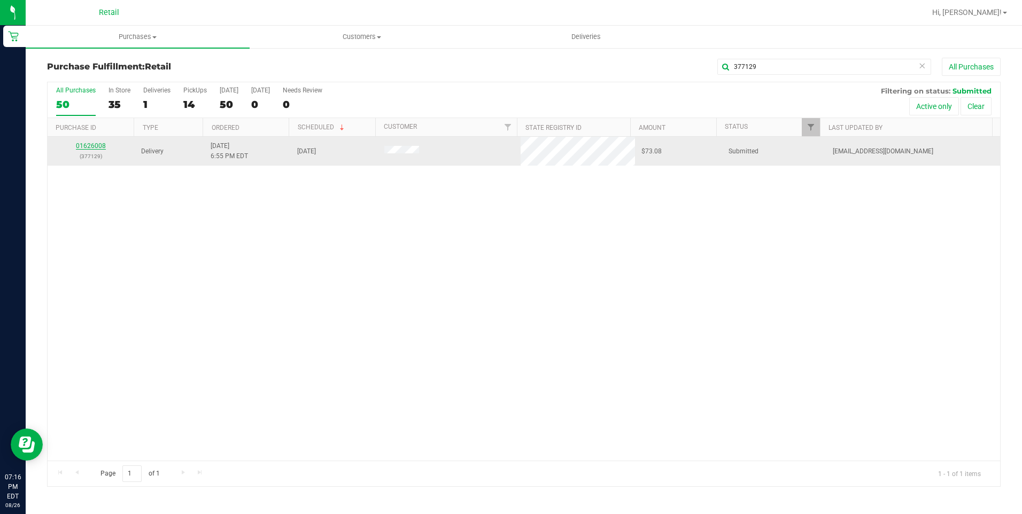
drag, startPoint x: 72, startPoint y: 147, endPoint x: 80, endPoint y: 147, distance: 8.0
click at [76, 147] on div "01626008 (377129)" at bounding box center [91, 151] width 74 height 20
click at [85, 146] on link "01626008" at bounding box center [91, 145] width 30 height 7
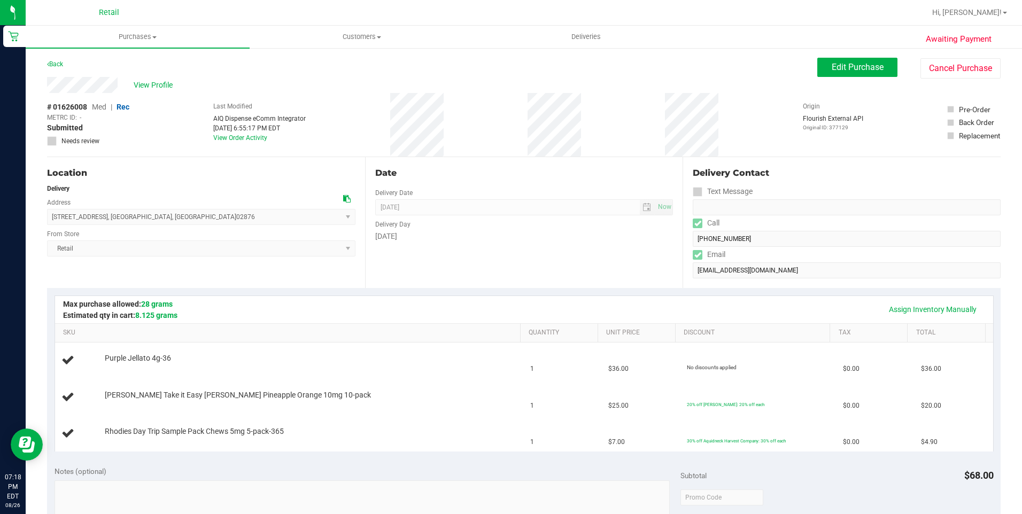
click at [517, 311] on div "Assign Inventory Manually" at bounding box center [524, 309] width 919 height 18
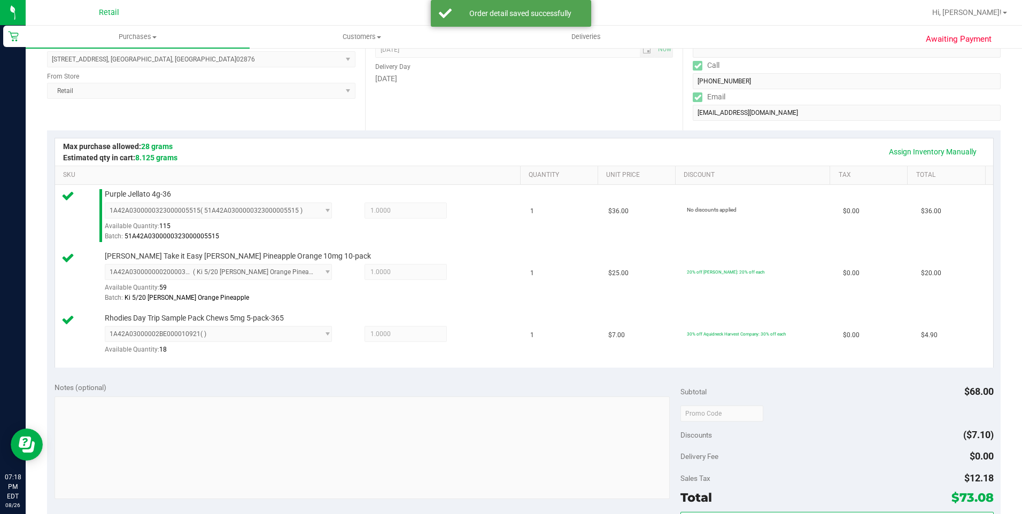
scroll to position [321, 0]
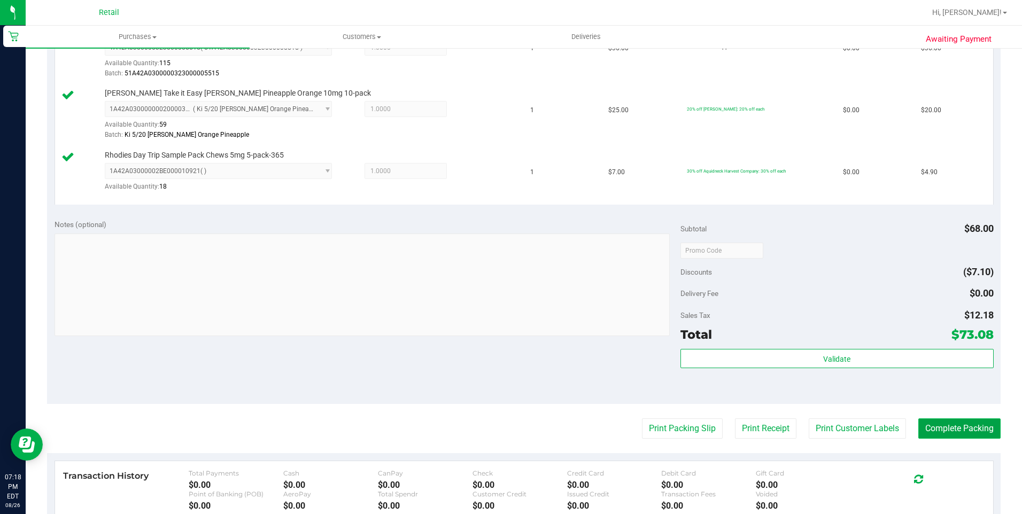
click at [934, 430] on button "Complete Packing" at bounding box center [959, 428] width 82 height 20
